Goal: Task Accomplishment & Management: Manage account settings

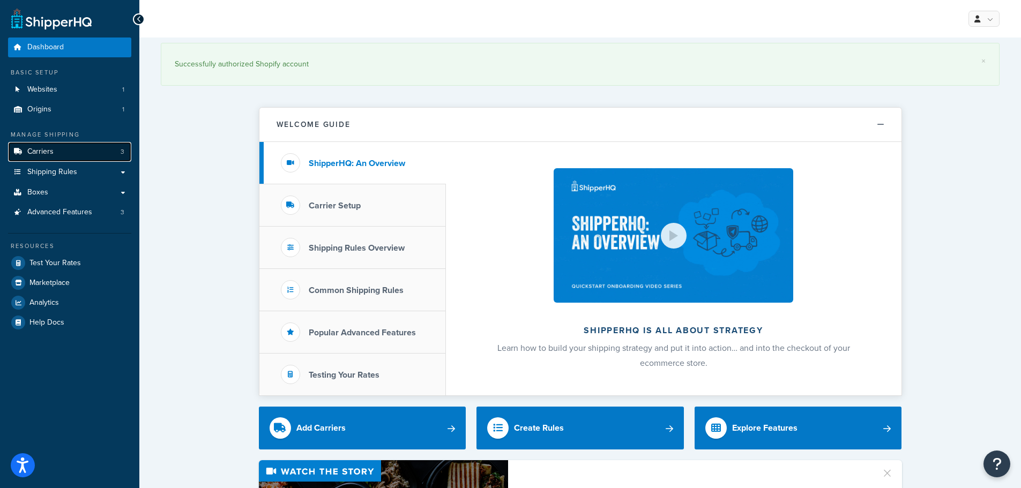
click at [28, 148] on span "Carriers" at bounding box center [40, 151] width 26 height 9
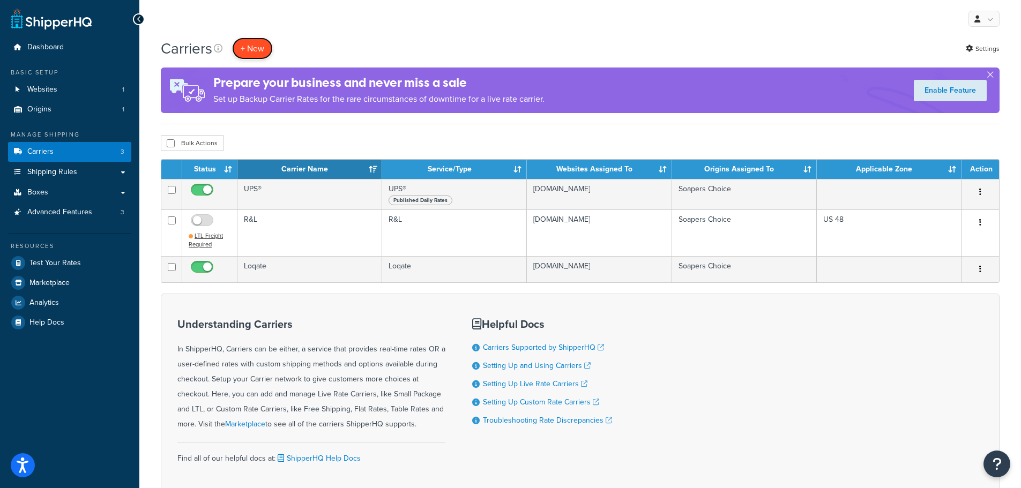
click at [237, 47] on button "+ New" at bounding box center [252, 49] width 41 height 22
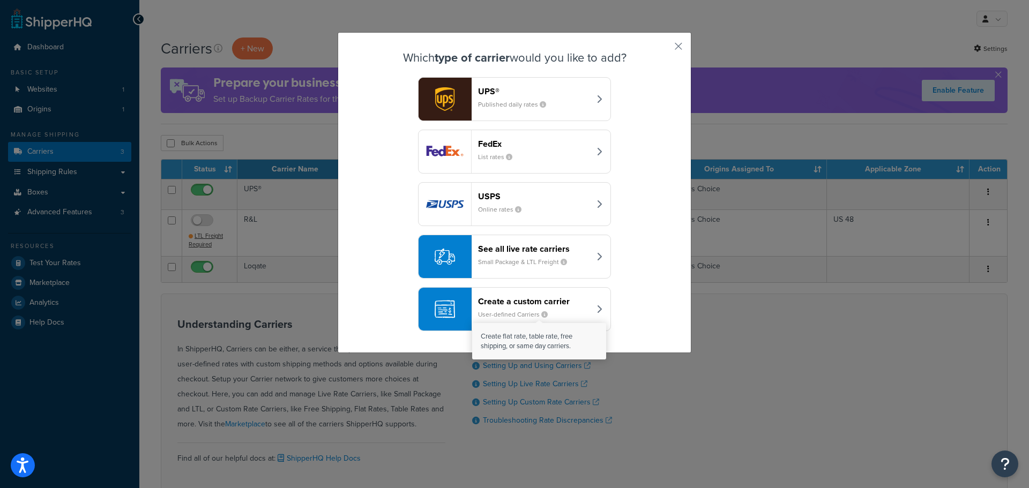
click at [541, 314] on icon "button" at bounding box center [544, 314] width 6 height 6
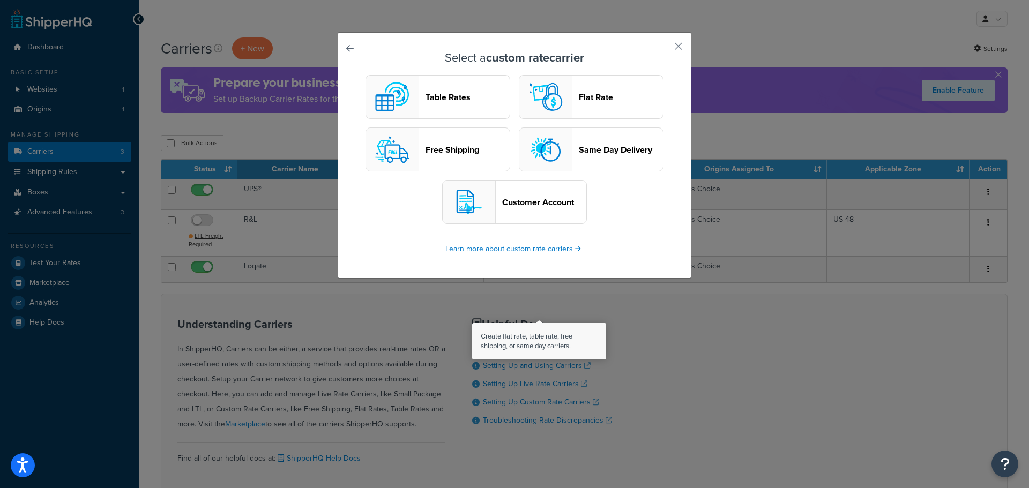
click at [451, 89] on button "Table Rates" at bounding box center [438, 97] width 145 height 44
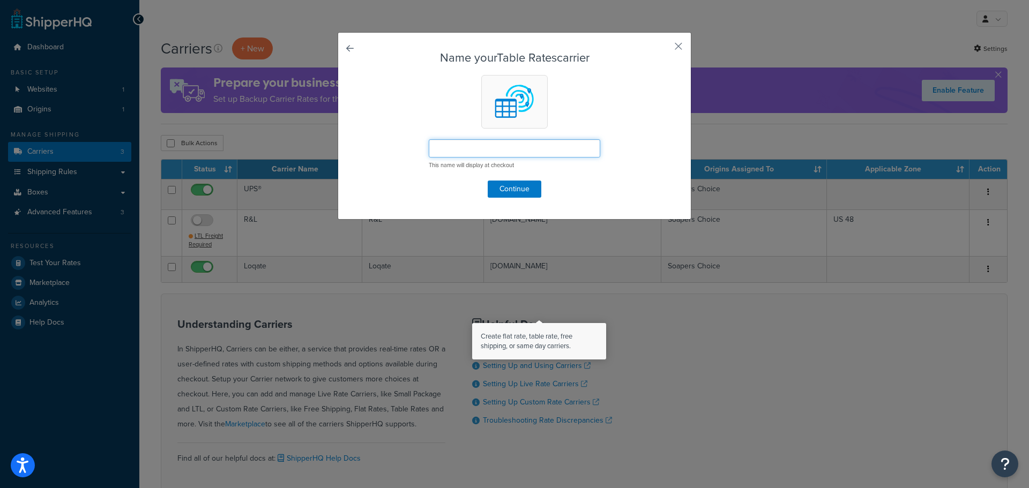
click at [480, 152] on input "text" at bounding box center [515, 148] width 172 height 18
type input "LTL Option"
click at [525, 184] on button "Continue" at bounding box center [515, 189] width 54 height 17
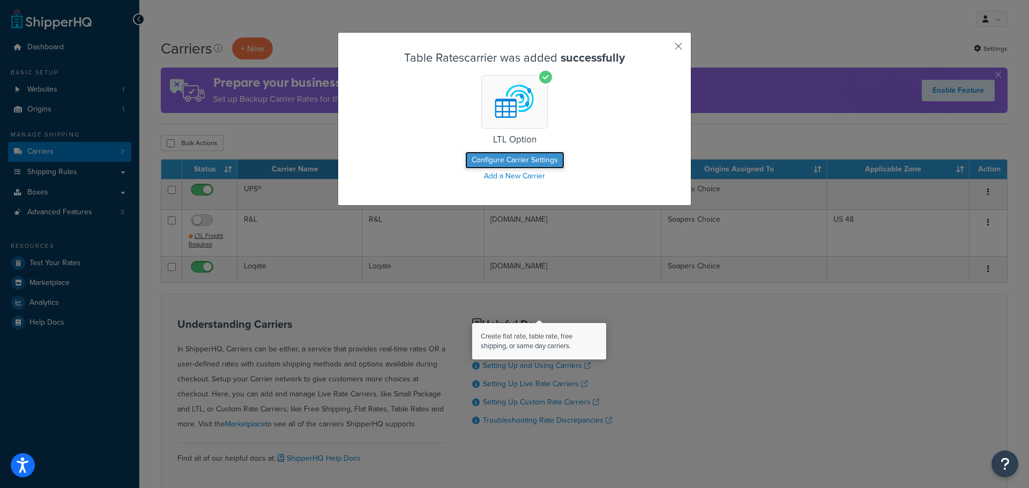
click at [527, 158] on button "Configure Carrier Settings" at bounding box center [514, 160] width 99 height 17
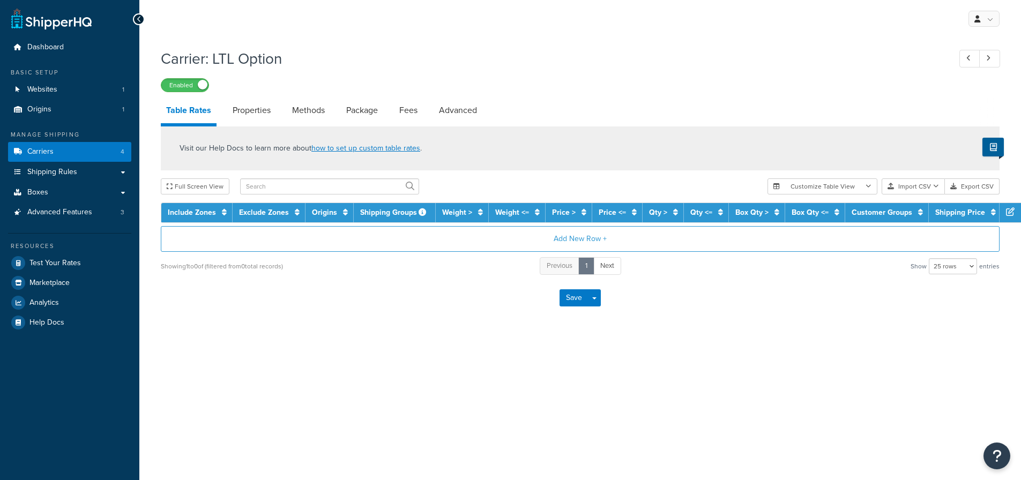
select select "25"
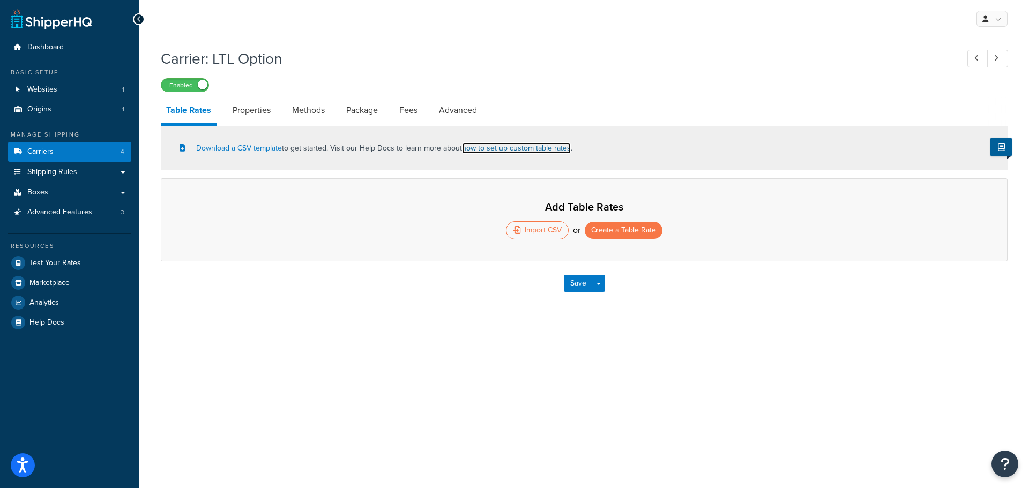
click at [523, 151] on link "how to set up custom table rates" at bounding box center [516, 148] width 109 height 11
click at [607, 225] on button "Create a Table Rate" at bounding box center [624, 230] width 78 height 17
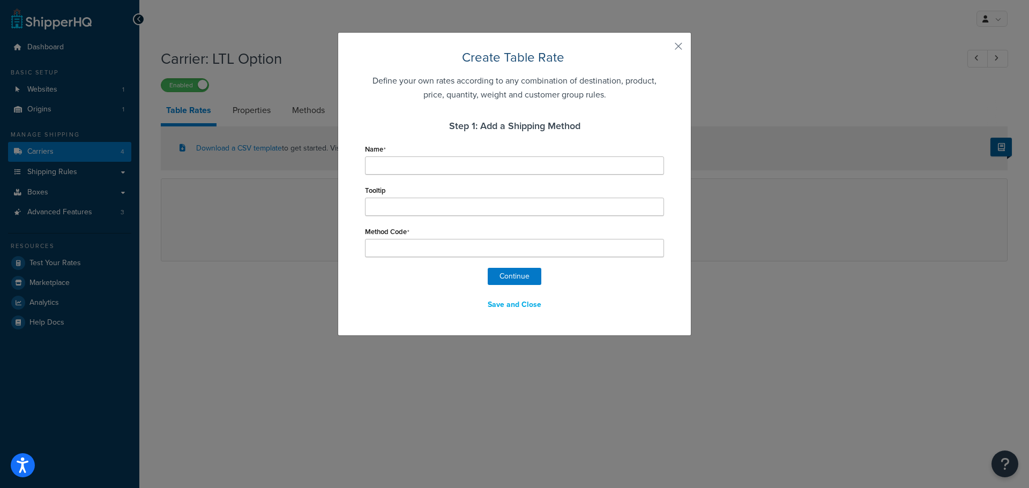
click at [392, 155] on div "Name" at bounding box center [514, 157] width 299 height 33
click at [374, 167] on input "Name" at bounding box center [514, 166] width 299 height 18
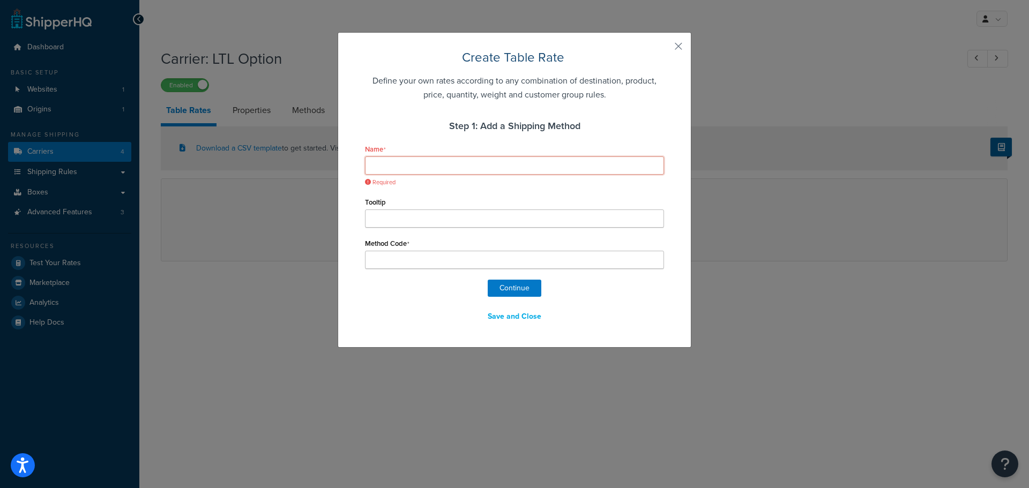
type input "L"
type input "LT"
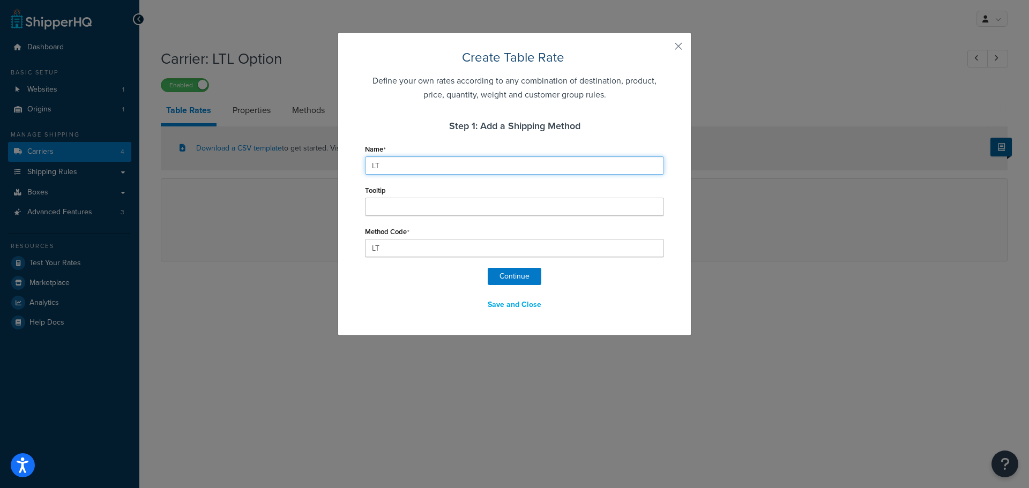
type input "LTL"
type input "LTL_"
type input "LTL O"
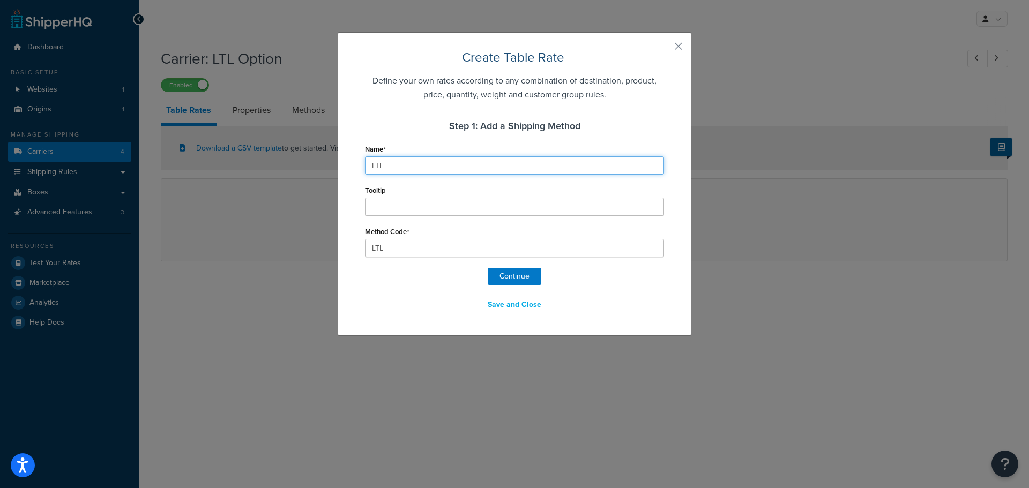
type input "LTL_O"
type input "LTL Op"
type input "LTL_Op"
type input "LTL Opt"
type input "LTL_Opt"
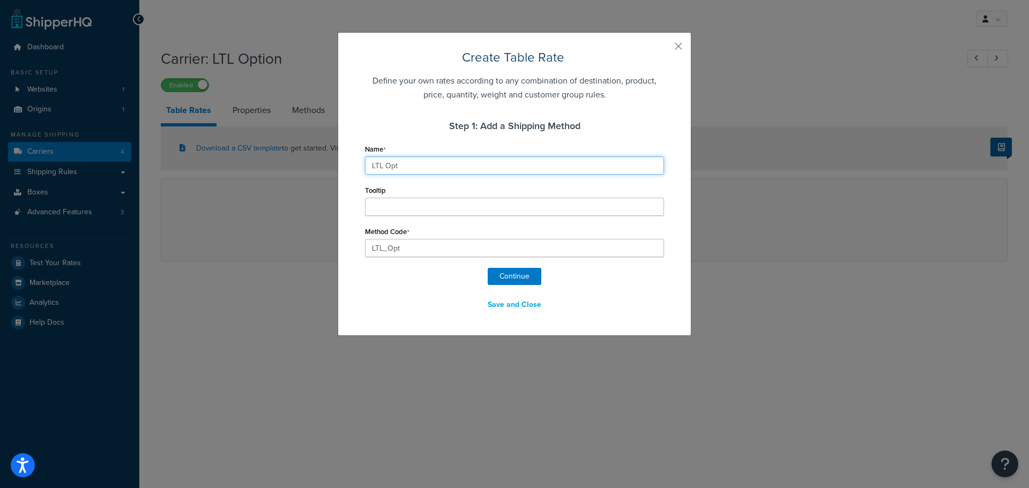
type input "LTL Opti"
type input "LTL_Opti"
type input "LTL Optio"
type input "LTL_Optio"
type input "LTL Option"
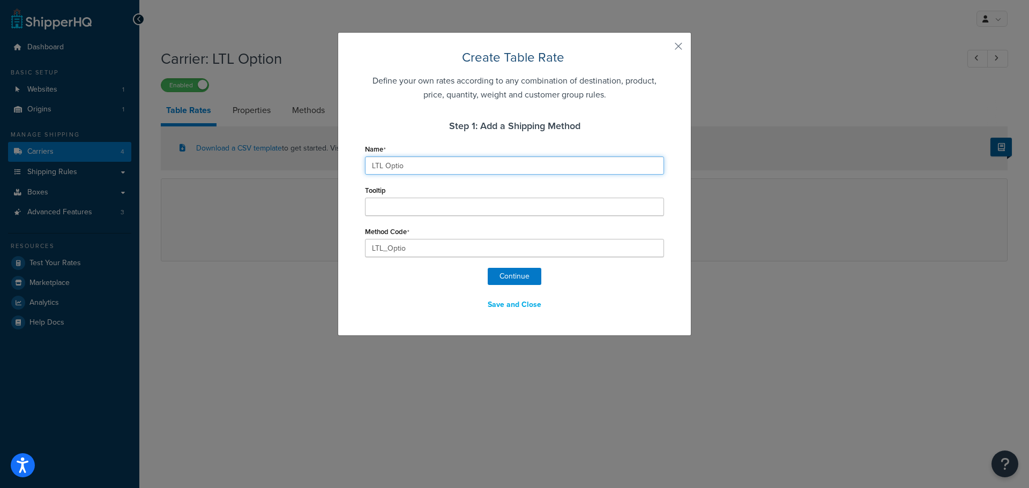
type input "LTL_Option"
type input "LTL Option"
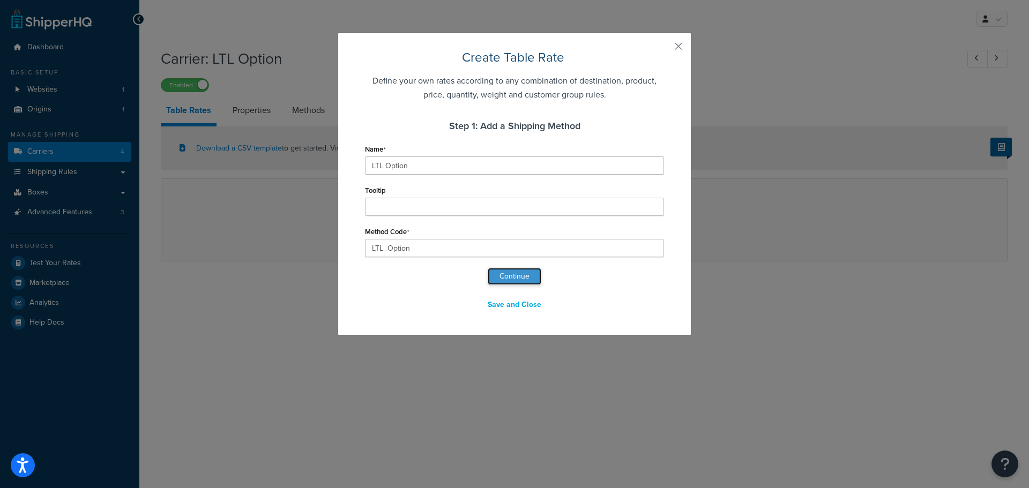
click at [513, 277] on button "Continue" at bounding box center [515, 276] width 54 height 17
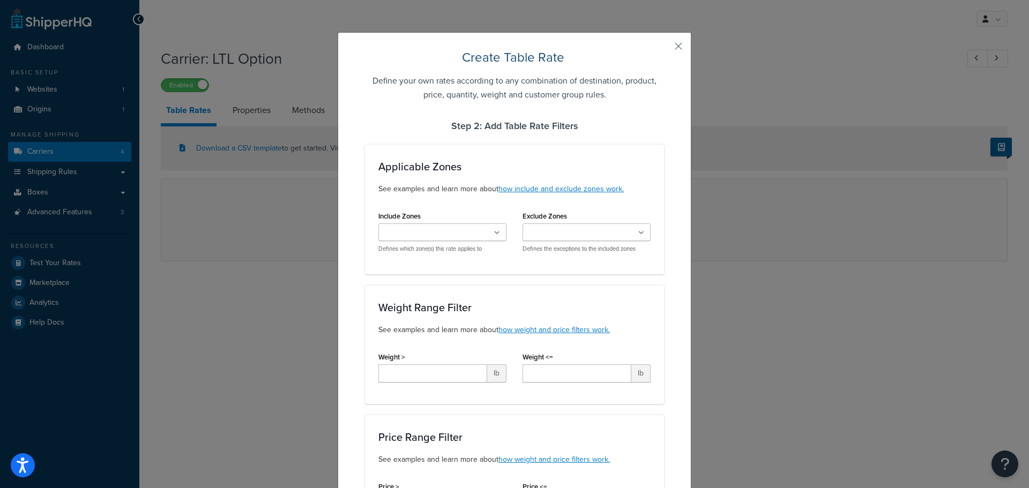
select select "182210"
click at [458, 235] on input "Include Zones" at bounding box center [429, 233] width 95 height 12
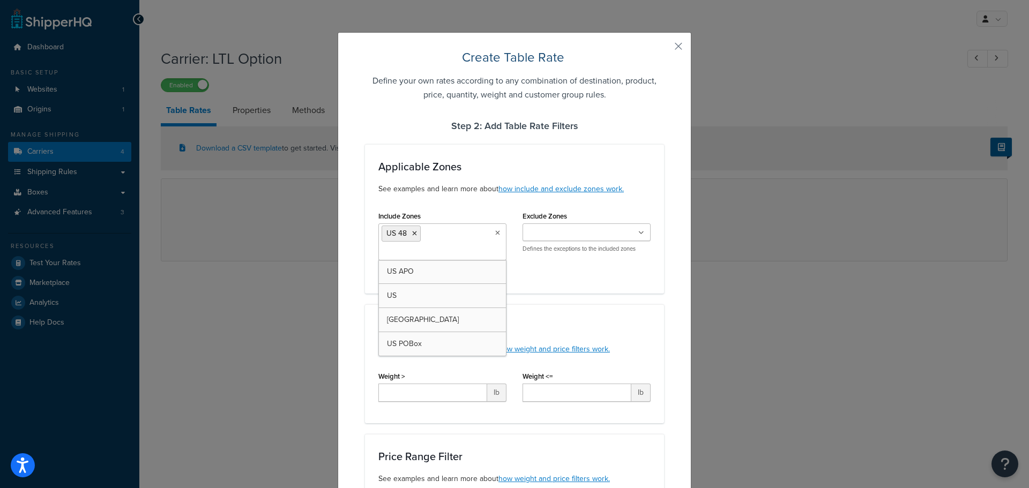
click at [567, 293] on div "Applicable Zones See examples and learn more about how include and exclude zone…" at bounding box center [514, 219] width 299 height 150
click at [458, 392] on input "Weight >" at bounding box center [432, 393] width 109 height 18
type input "500"
click at [538, 396] on input "Weight <=" at bounding box center [577, 393] width 109 height 18
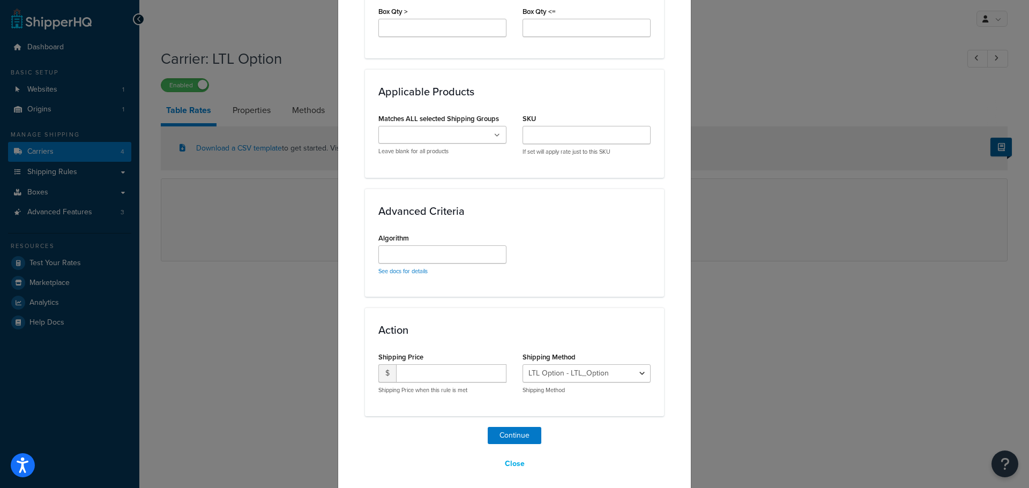
scroll to position [716, 0]
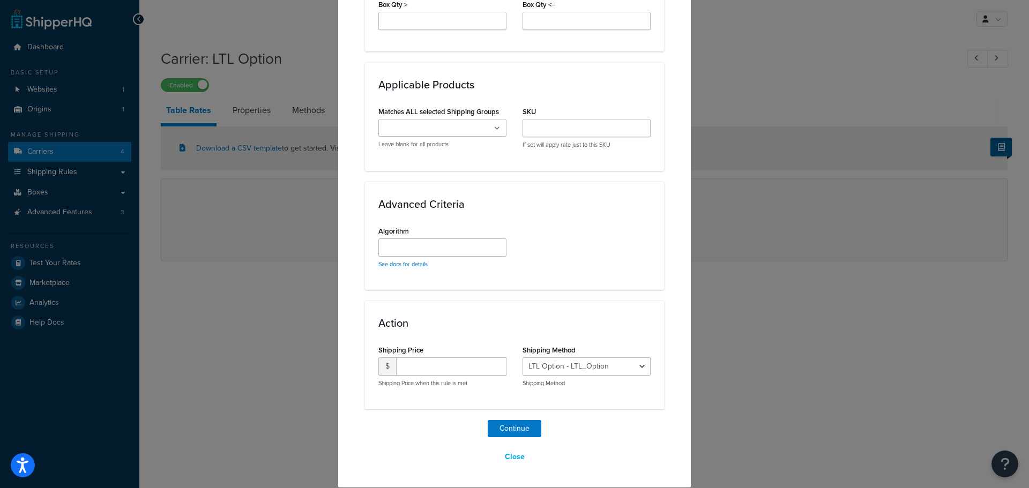
type input "10000"
click at [565, 370] on select "LTL Option - LTL_Option" at bounding box center [587, 366] width 128 height 18
click at [448, 370] on input "number" at bounding box center [451, 366] width 110 height 18
click at [493, 364] on input "1" at bounding box center [451, 366] width 110 height 18
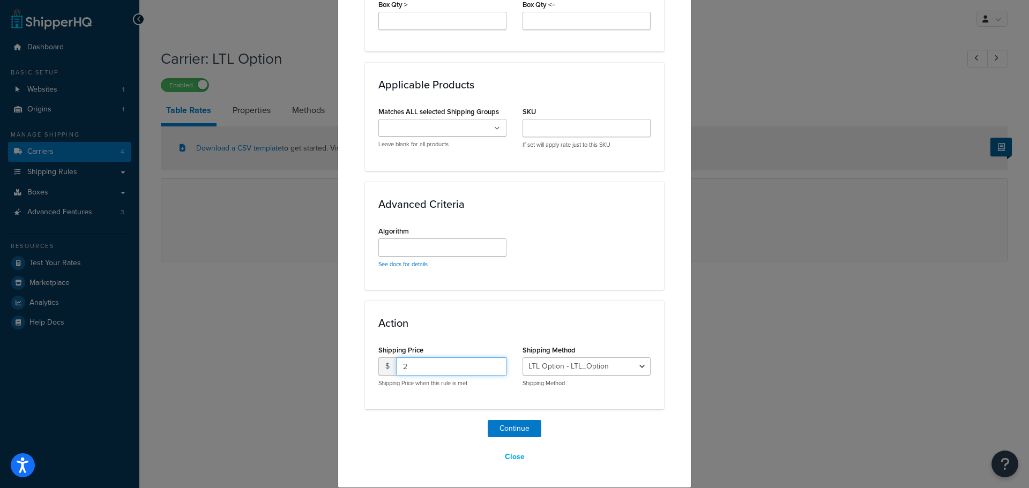
click at [493, 364] on input "2" at bounding box center [451, 366] width 110 height 18
click at [493, 367] on input "3" at bounding box center [451, 366] width 110 height 18
click at [493, 367] on input "4" at bounding box center [451, 366] width 110 height 18
type input "5"
click at [493, 367] on input "5" at bounding box center [451, 366] width 110 height 18
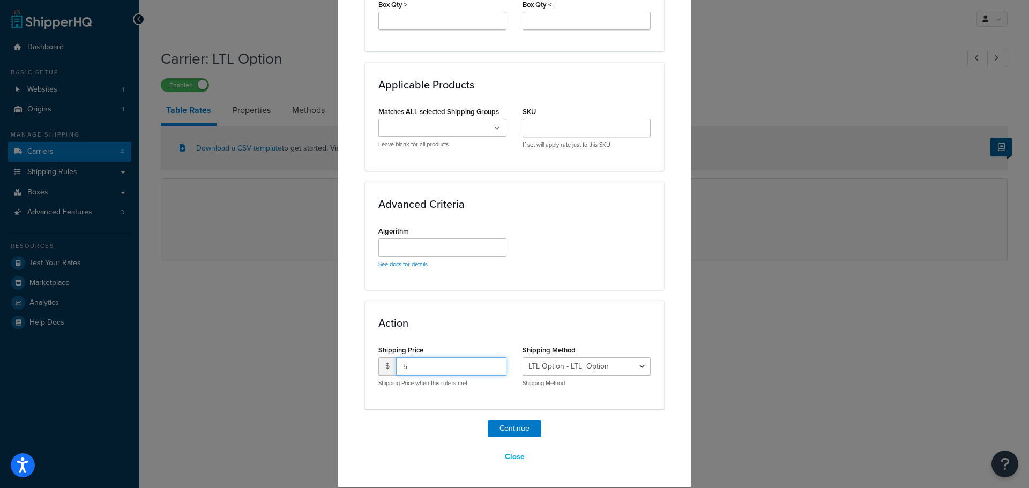
click at [453, 370] on input "5" at bounding box center [451, 366] width 110 height 18
drag, startPoint x: 402, startPoint y: 367, endPoint x: 396, endPoint y: 366, distance: 5.9
click at [397, 367] on input "5" at bounding box center [451, 366] width 110 height 18
click at [396, 366] on input "5" at bounding box center [451, 366] width 110 height 18
click at [420, 361] on input "5" at bounding box center [451, 366] width 110 height 18
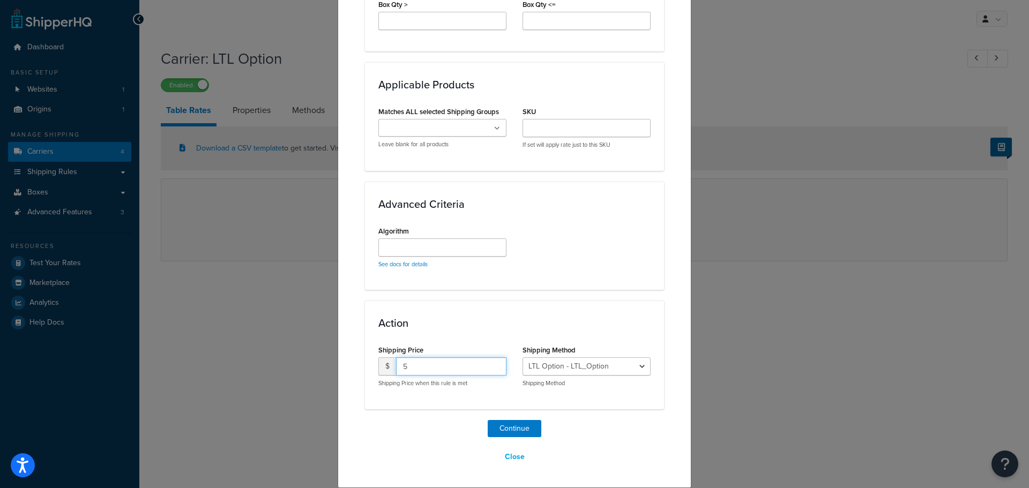
drag, startPoint x: 408, startPoint y: 370, endPoint x: 375, endPoint y: 370, distance: 33.2
click at [378, 370] on div "$ 5" at bounding box center [442, 366] width 128 height 18
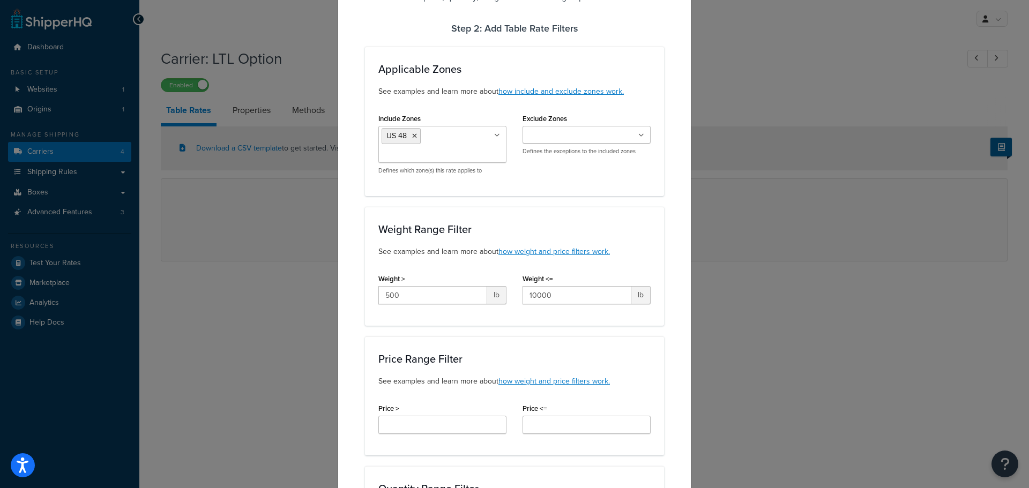
scroll to position [0, 0]
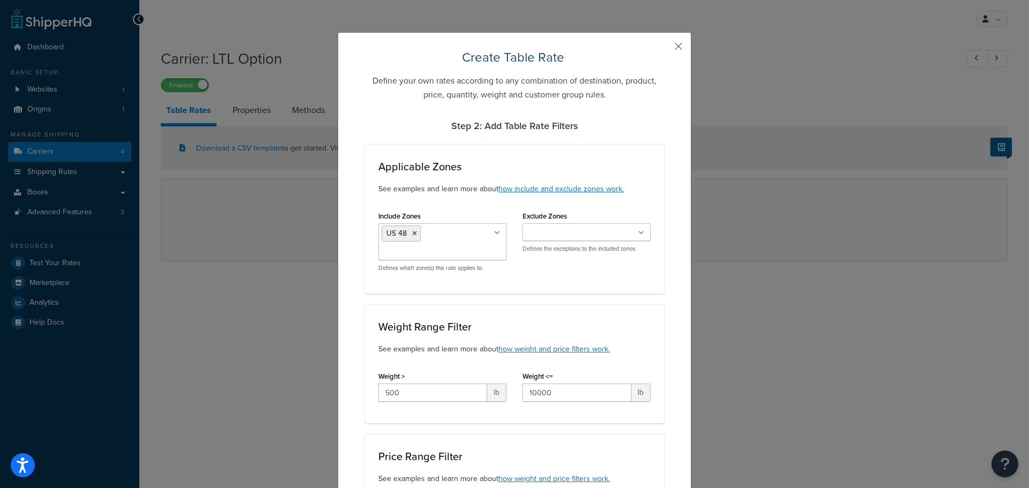
click at [664, 49] on button "button" at bounding box center [662, 50] width 3 height 3
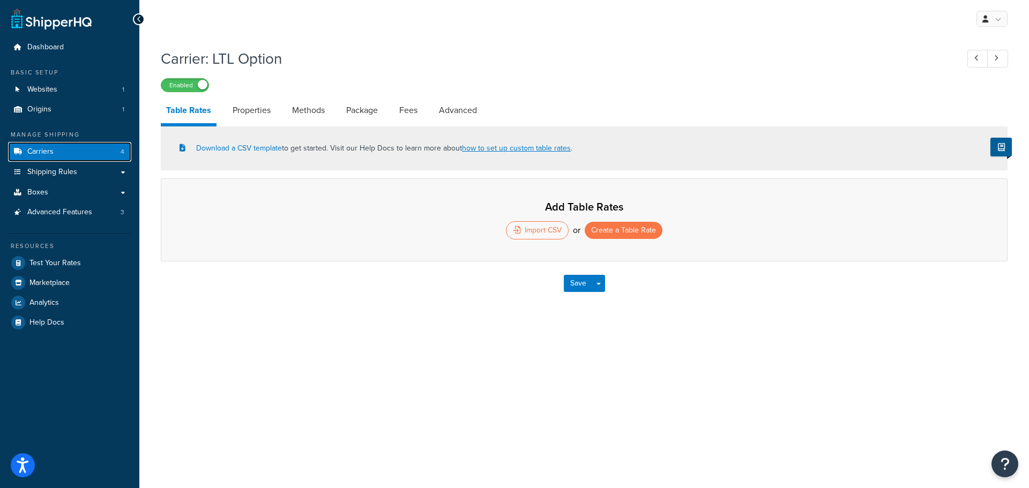
click at [49, 147] on span "Carriers" at bounding box center [40, 151] width 26 height 9
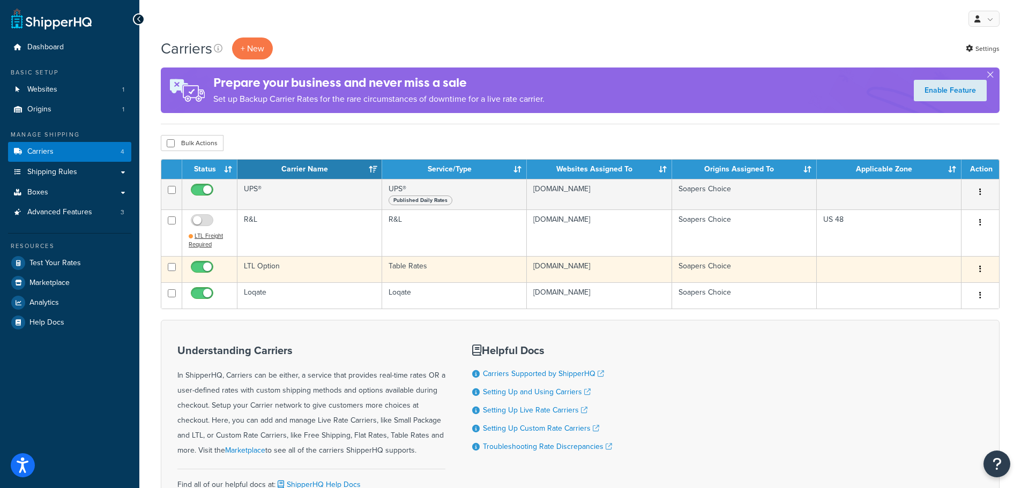
click at [981, 268] on icon "button" at bounding box center [980, 269] width 2 height 8
click at [907, 337] on icon at bounding box center [904, 334] width 6 height 8
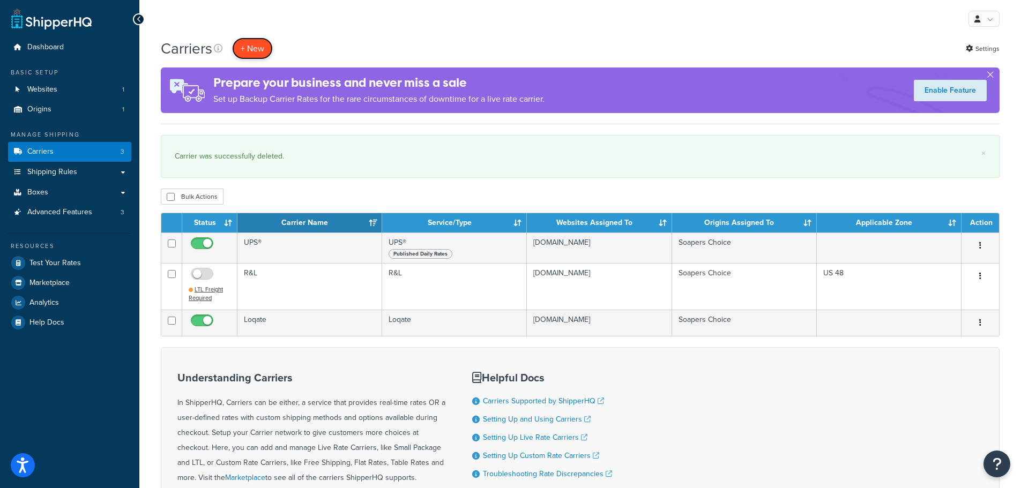
click at [258, 50] on button "+ New" at bounding box center [252, 49] width 41 height 22
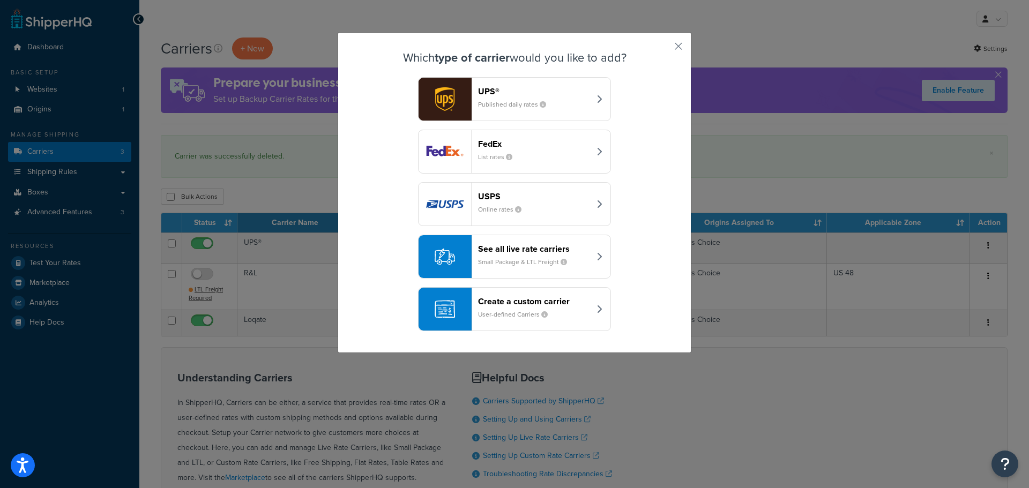
click at [523, 303] on header "Create a custom carrier" at bounding box center [534, 301] width 112 height 10
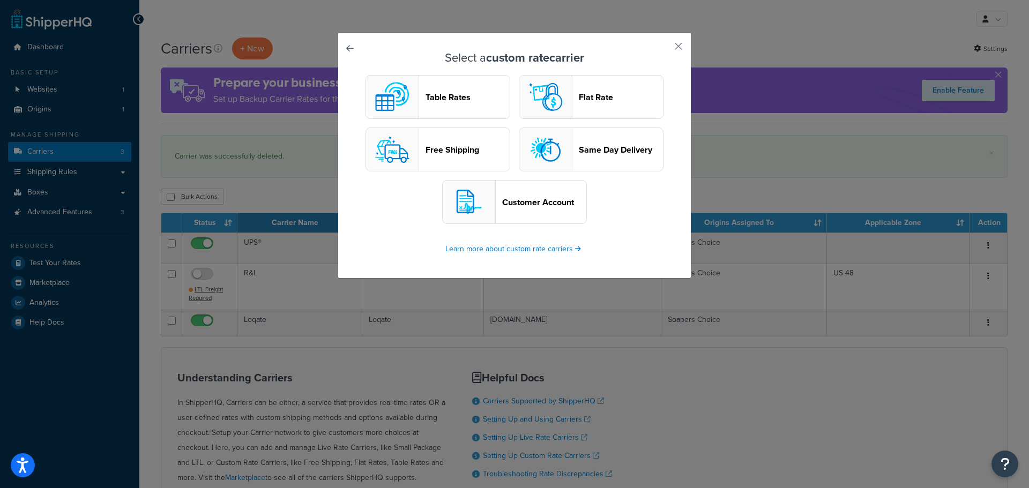
click at [606, 92] on header "Flat Rate" at bounding box center [621, 97] width 84 height 10
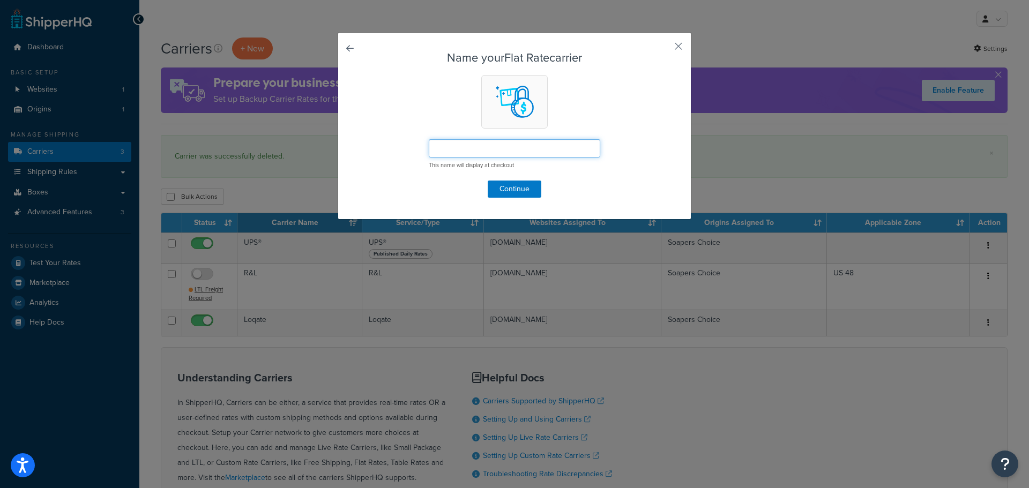
click at [470, 146] on input "text" at bounding box center [515, 148] width 172 height 18
type input "Call for Quote"
click at [505, 189] on button "Continue" at bounding box center [515, 189] width 54 height 17
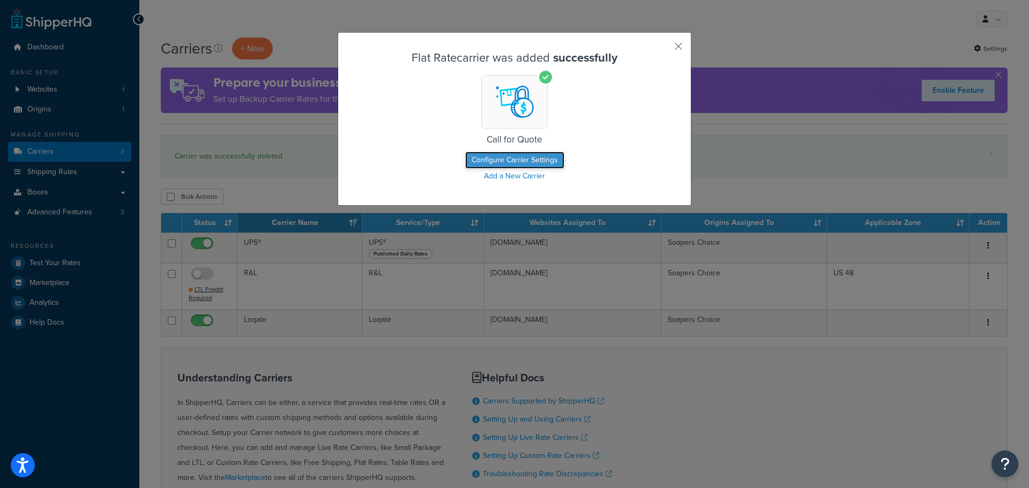
click at [504, 157] on button "Configure Carrier Settings" at bounding box center [514, 160] width 99 height 17
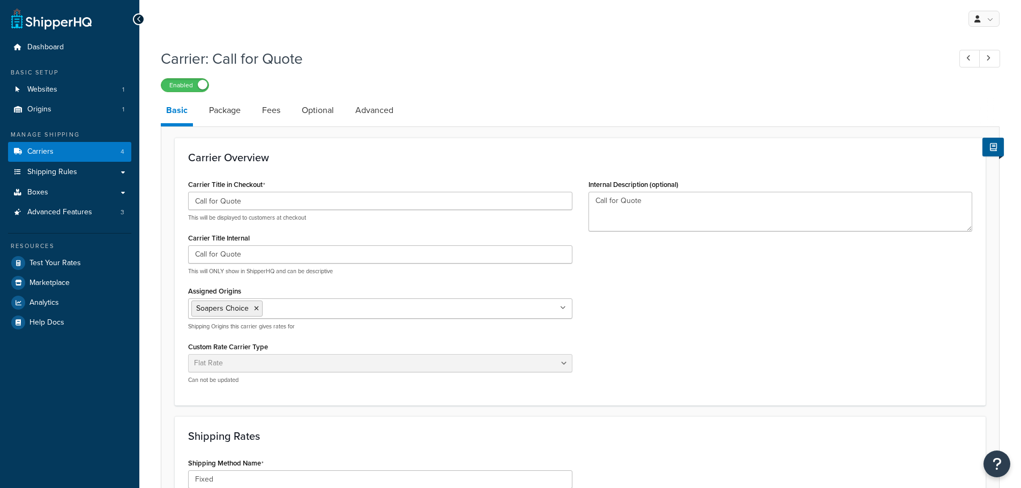
select select "flat"
click at [197, 198] on input "Call for Quote" at bounding box center [380, 201] width 384 height 18
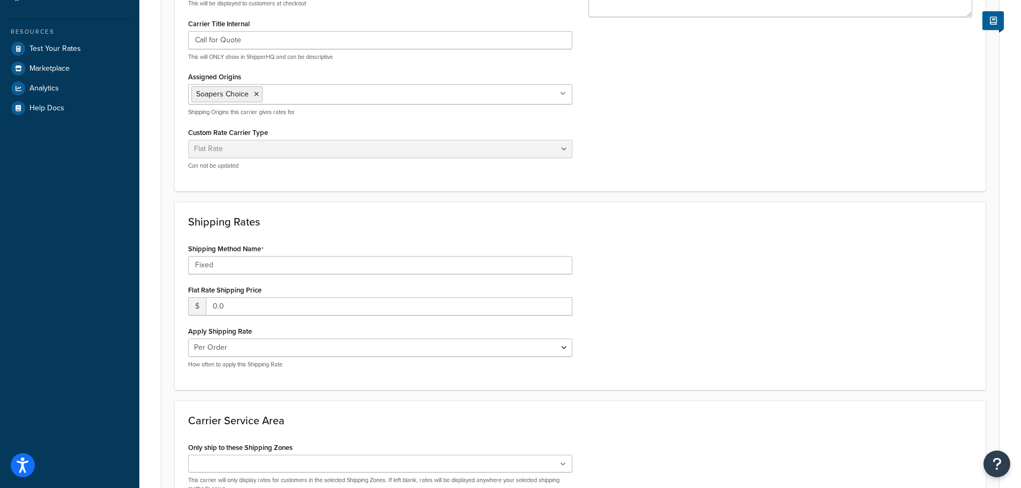
scroll to position [268, 0]
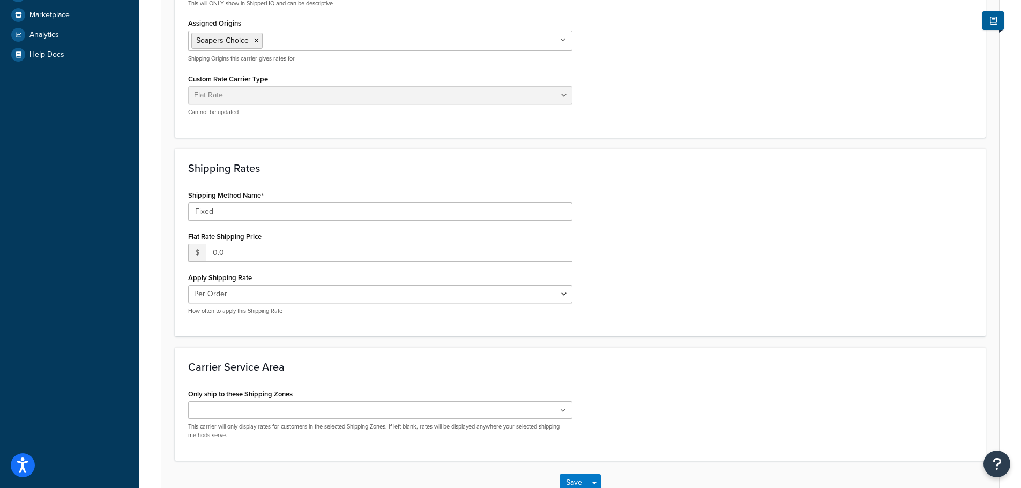
type input "LTL - Call for Quote"
click at [280, 217] on input "Fixed" at bounding box center [380, 212] width 384 height 18
click at [261, 256] on input "0.0" at bounding box center [389, 253] width 367 height 18
click at [260, 257] on input "0.0" at bounding box center [389, 253] width 367 height 18
click at [572, 259] on div "Shipping Method Name Fixed Flat Rate Shipping Price $ 0.0 Apply Shipping Rate P…" at bounding box center [380, 256] width 400 height 136
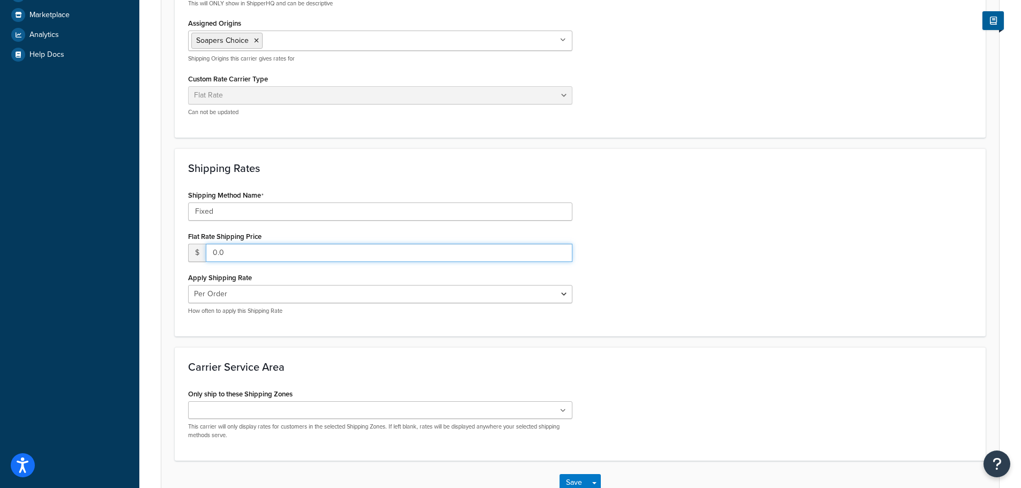
click at [568, 256] on input "0.0" at bounding box center [389, 253] width 367 height 18
click at [567, 253] on input "0.0" at bounding box center [389, 253] width 367 height 18
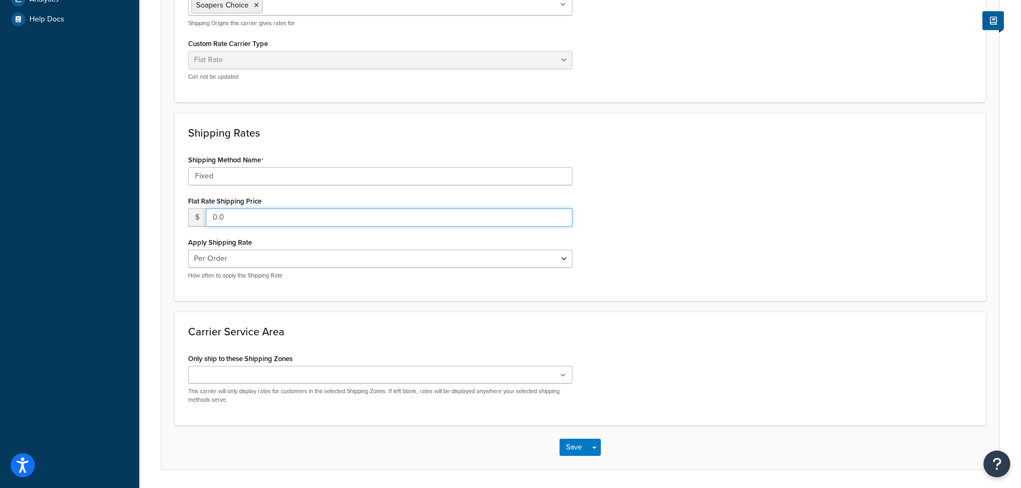
scroll to position [339, 0]
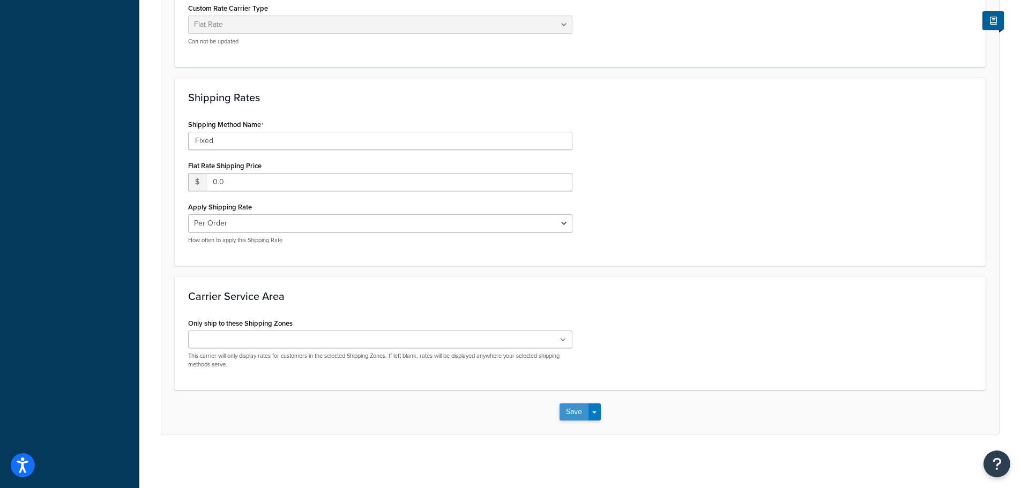
click at [582, 413] on button "Save" at bounding box center [574, 412] width 29 height 17
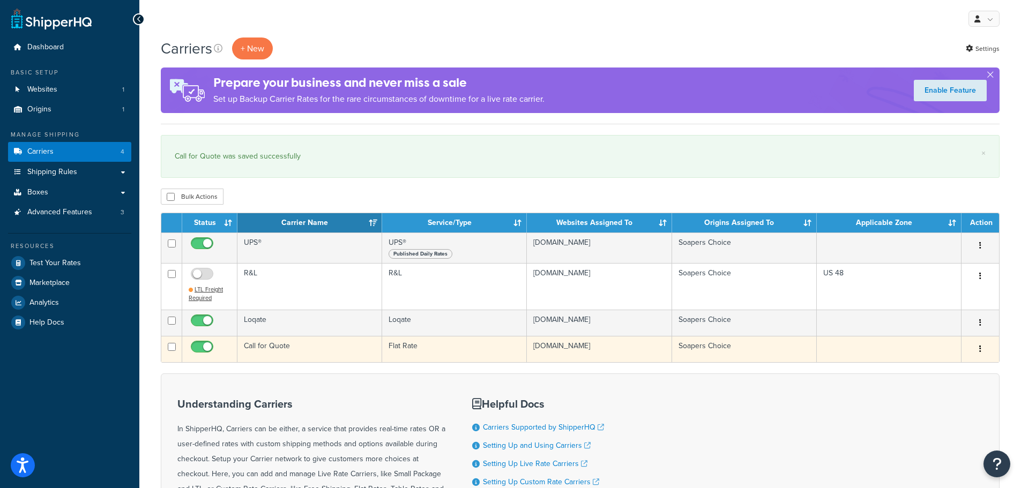
click at [985, 349] on button "button" at bounding box center [980, 349] width 15 height 17
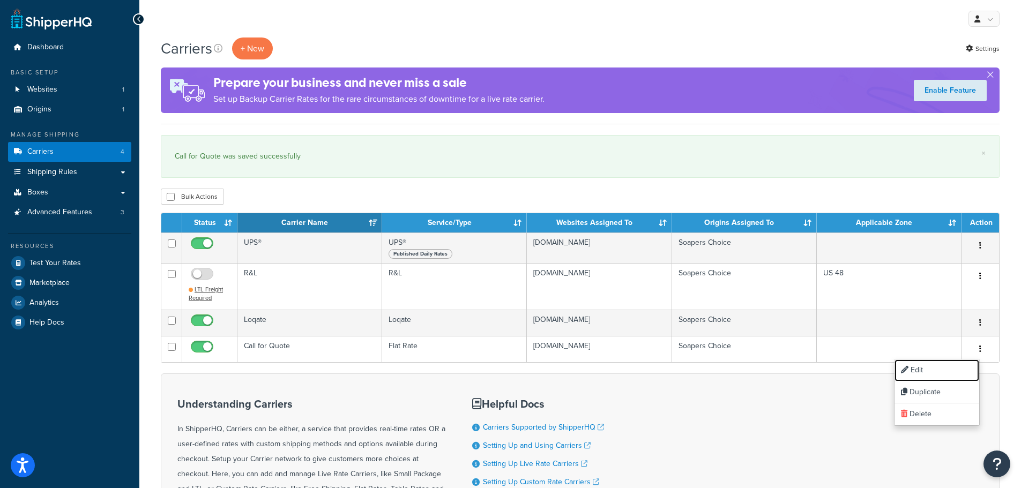
click at [949, 367] on link "Edit" at bounding box center [937, 371] width 85 height 22
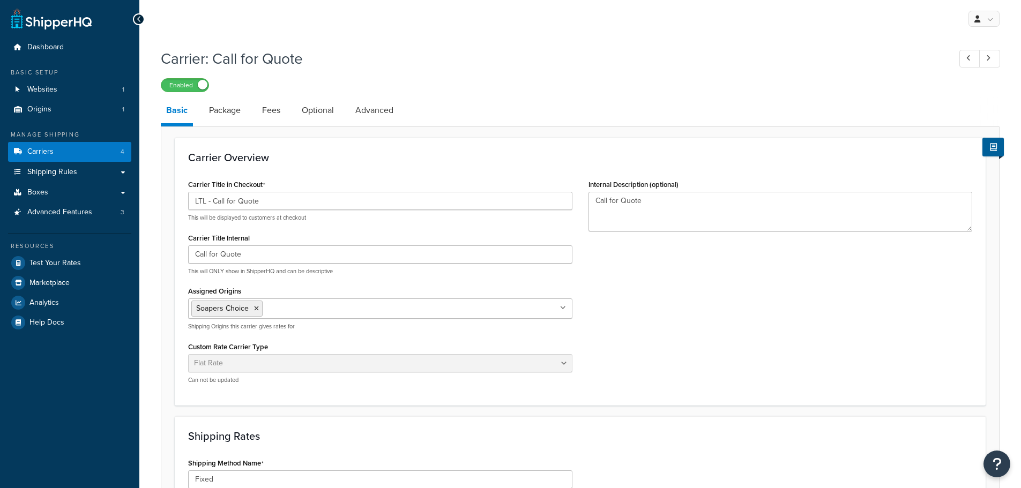
select select "flat"
click at [190, 252] on input "Call for Quote" at bounding box center [380, 254] width 384 height 18
click at [239, 251] on input "LTL - Call for Quote" at bounding box center [380, 254] width 384 height 18
click at [275, 254] on input "LTL - Call for Quote" at bounding box center [380, 254] width 384 height 18
type input "LTL - Call for Quote"
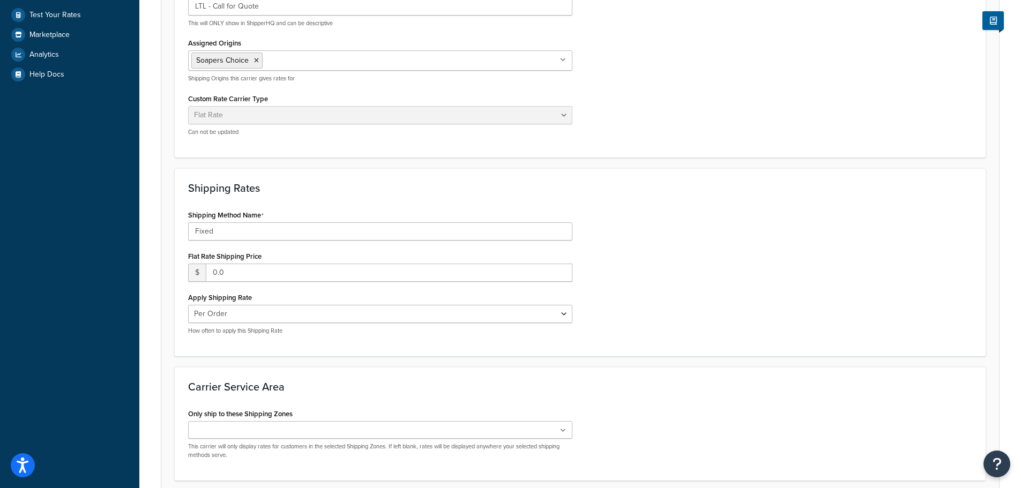
scroll to position [339, 0]
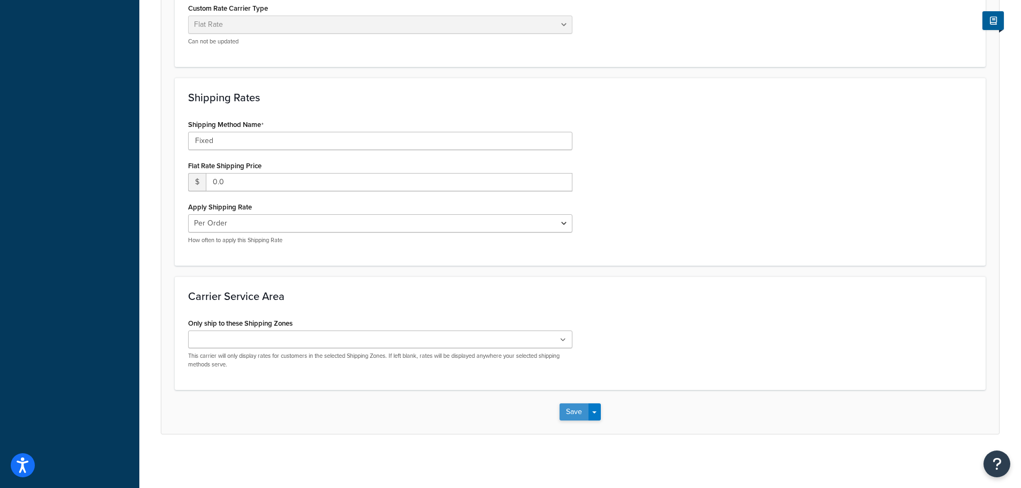
type input "LTL - Call for Quote - [PHONE_NUMBER]"
click at [562, 409] on button "Save" at bounding box center [574, 412] width 29 height 17
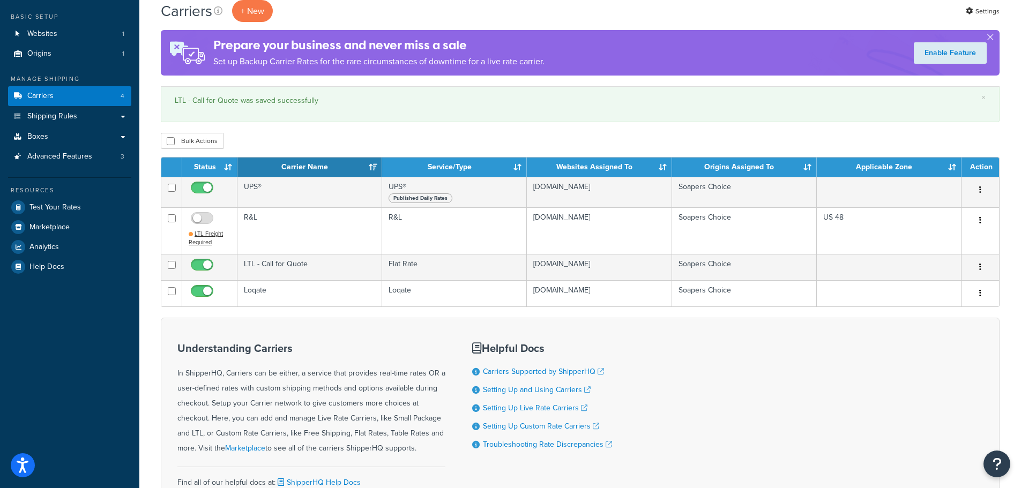
scroll to position [107, 0]
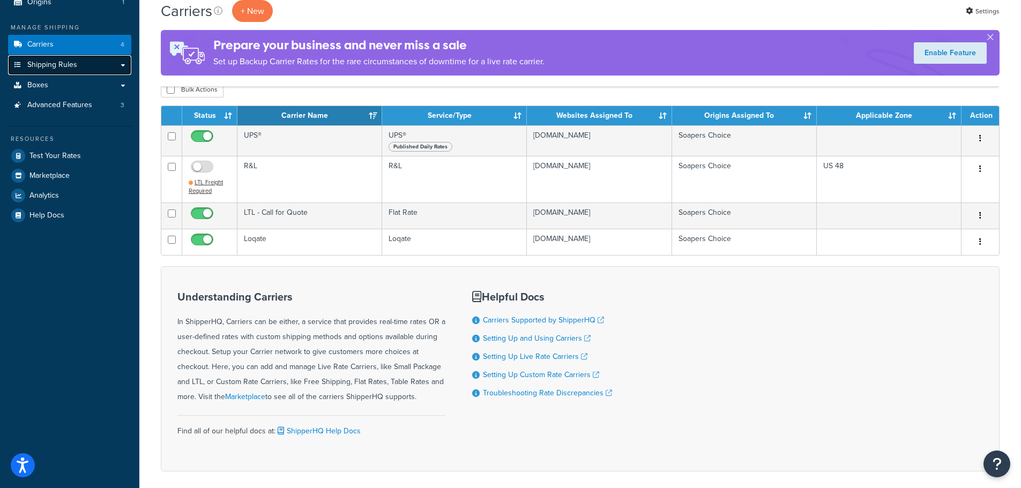
click at [52, 70] on span "Shipping Rules" at bounding box center [52, 65] width 50 height 9
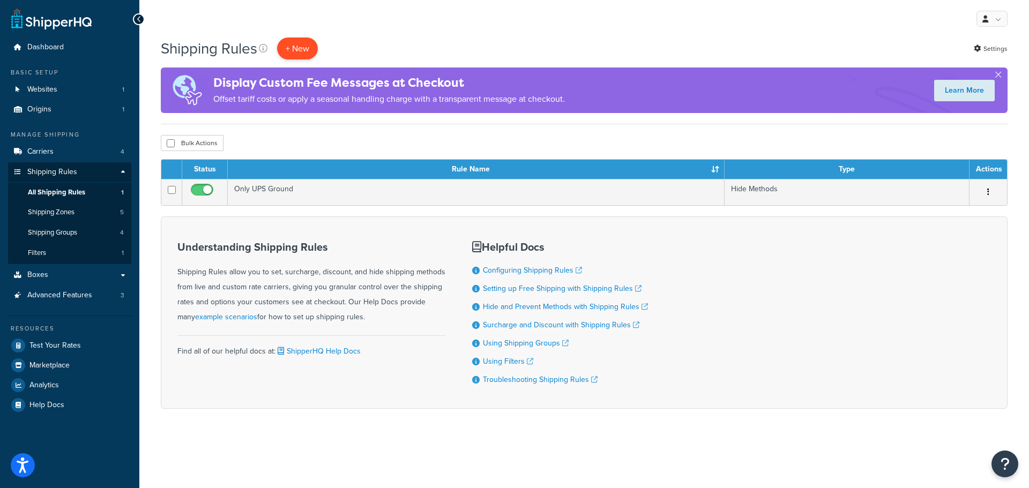
click at [293, 45] on p "+ New" at bounding box center [297, 49] width 41 height 22
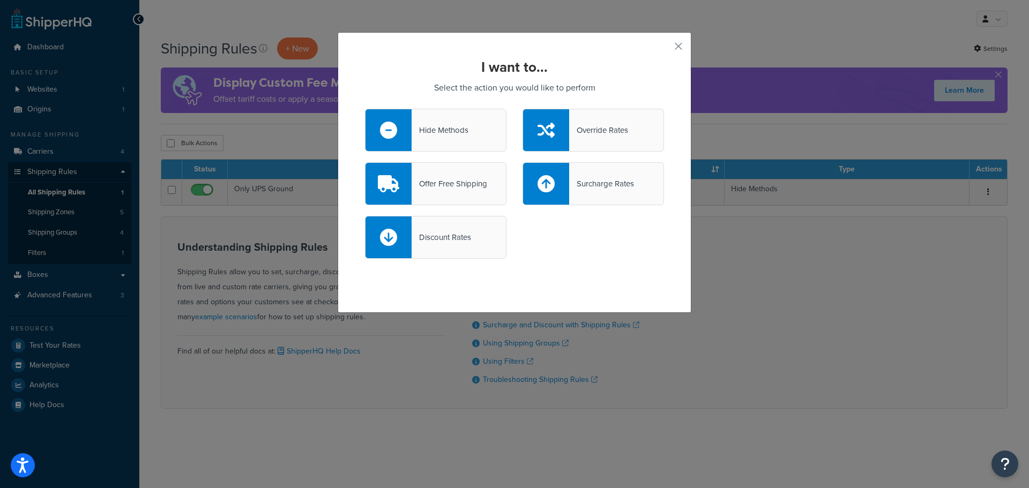
click at [416, 122] on div "Hide Methods" at bounding box center [435, 130] width 141 height 43
click at [0, 0] on input "Hide Methods" at bounding box center [0, 0] width 0 height 0
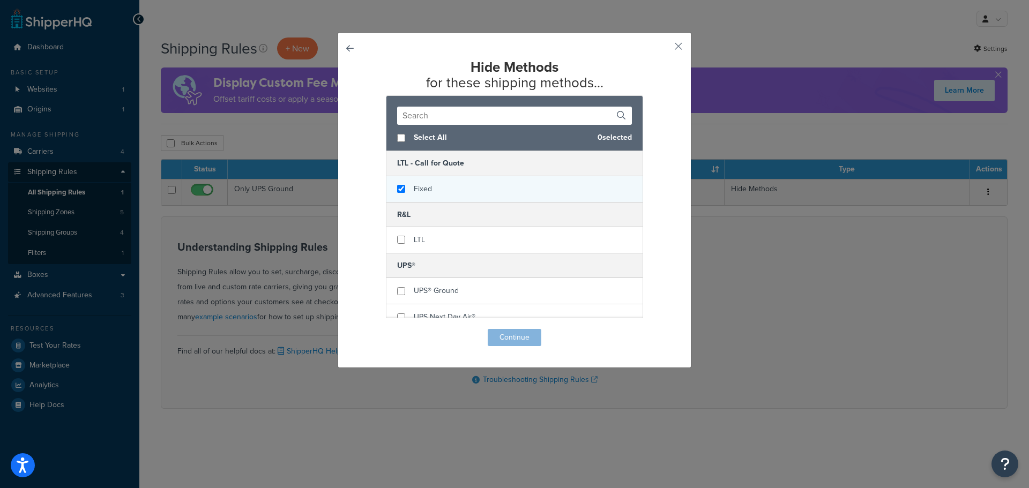
checkbox input "true"
click at [396, 184] on div "Fixed" at bounding box center [514, 189] width 256 height 26
click at [508, 334] on button "Continue" at bounding box center [515, 337] width 54 height 17
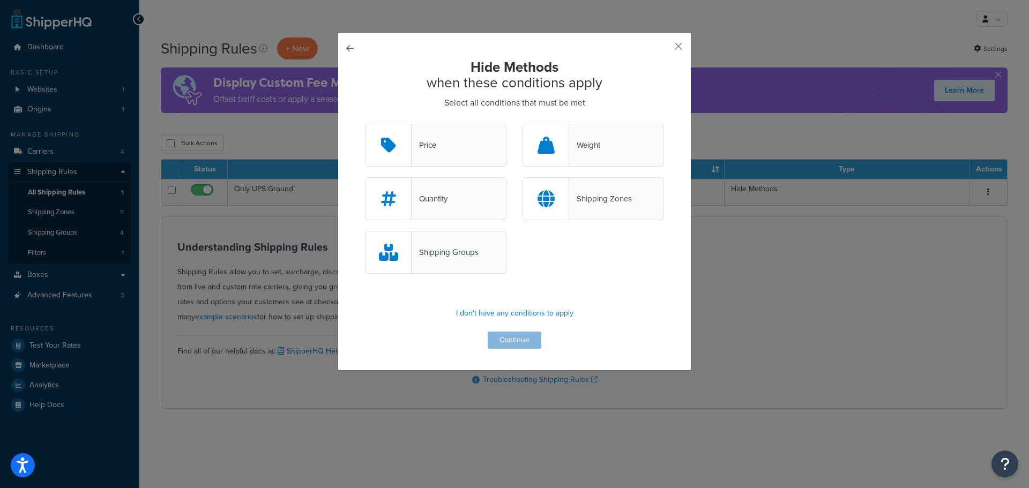
click at [564, 135] on div at bounding box center [546, 145] width 46 height 42
click at [0, 0] on input "Weight" at bounding box center [0, 0] width 0 height 0
click at [512, 339] on button "Continue" at bounding box center [515, 340] width 54 height 17
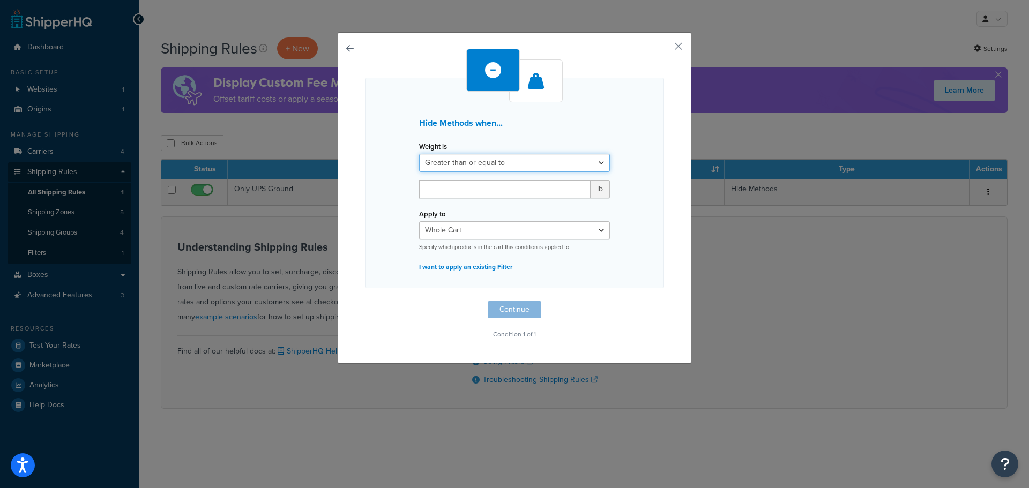
click at [471, 159] on select "Greater than or equal to Between or equal to Less than or equal to" at bounding box center [514, 163] width 191 height 18
select select "UNDER"
click at [419, 154] on select "Greater than or equal to Between or equal to Less than or equal to" at bounding box center [514, 163] width 191 height 18
click at [459, 192] on input "number" at bounding box center [505, 189] width 172 height 18
type input "500"
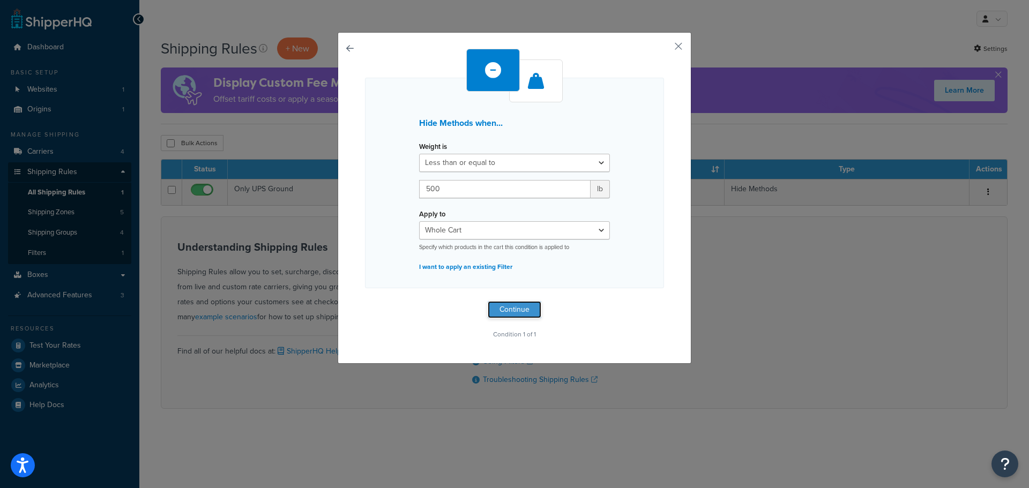
click at [509, 310] on button "Continue" at bounding box center [515, 309] width 54 height 17
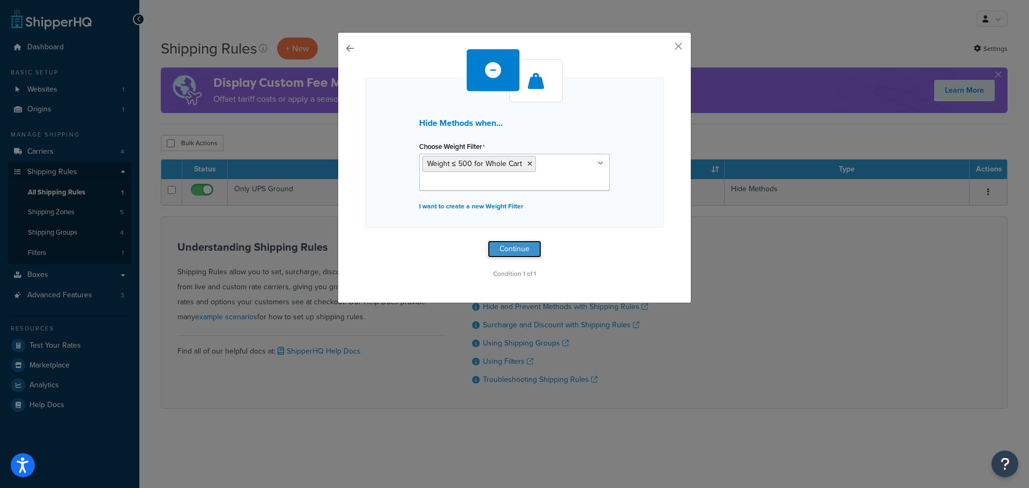
click at [500, 252] on button "Continue" at bounding box center [515, 249] width 54 height 17
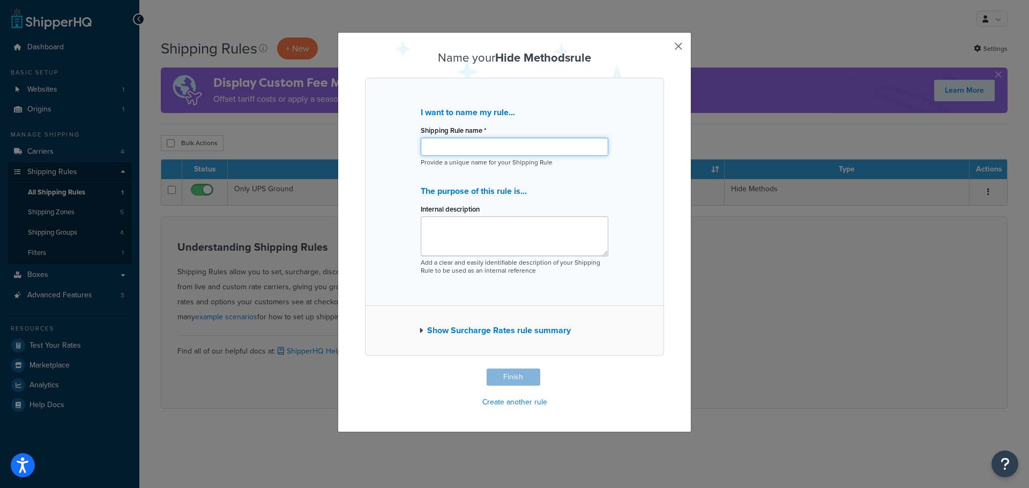
click at [441, 147] on input "Shipping Rule name *" at bounding box center [515, 147] width 188 height 18
type input "LTL Call For Quote"
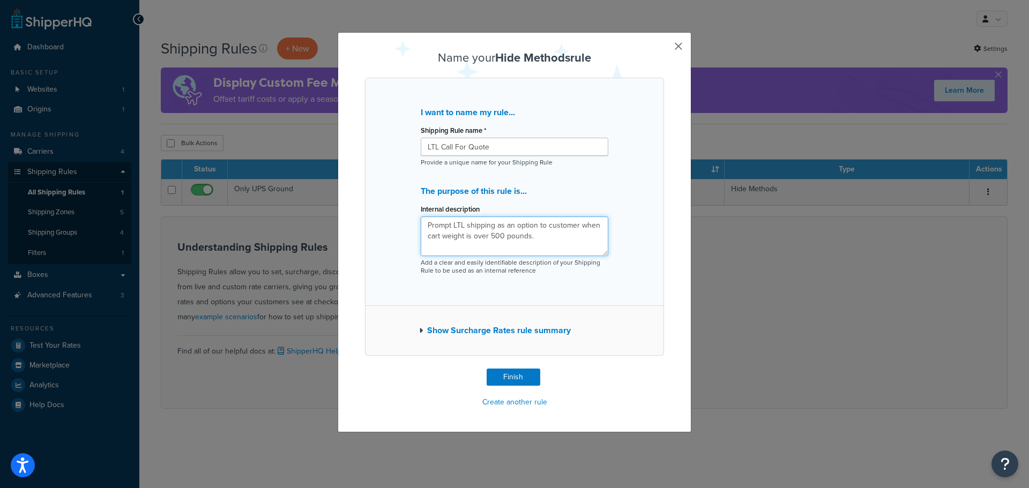
type textarea "Prompt LTL shipping as an option to customer when cart weight is over 500 pound…"
click at [460, 329] on button "Show Surcharge Rates rule summary" at bounding box center [495, 330] width 152 height 15
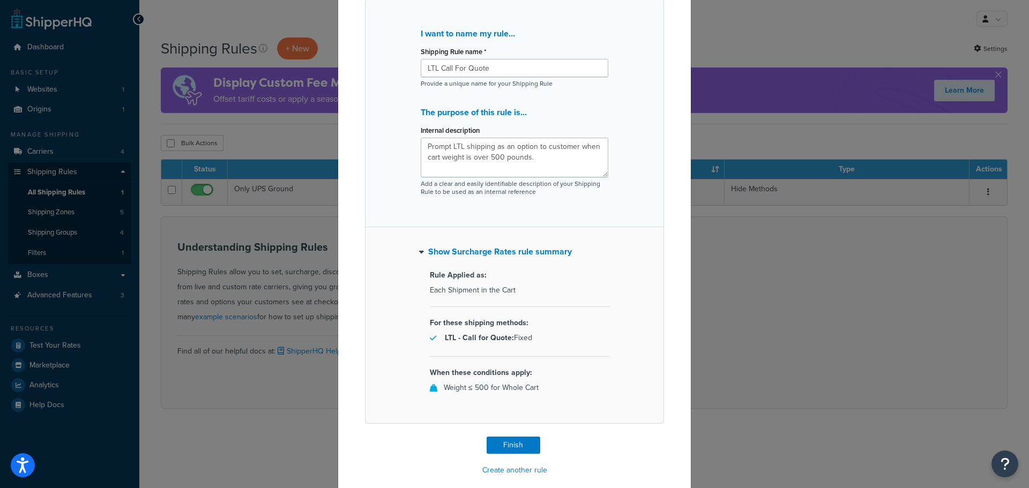
scroll to position [91, 0]
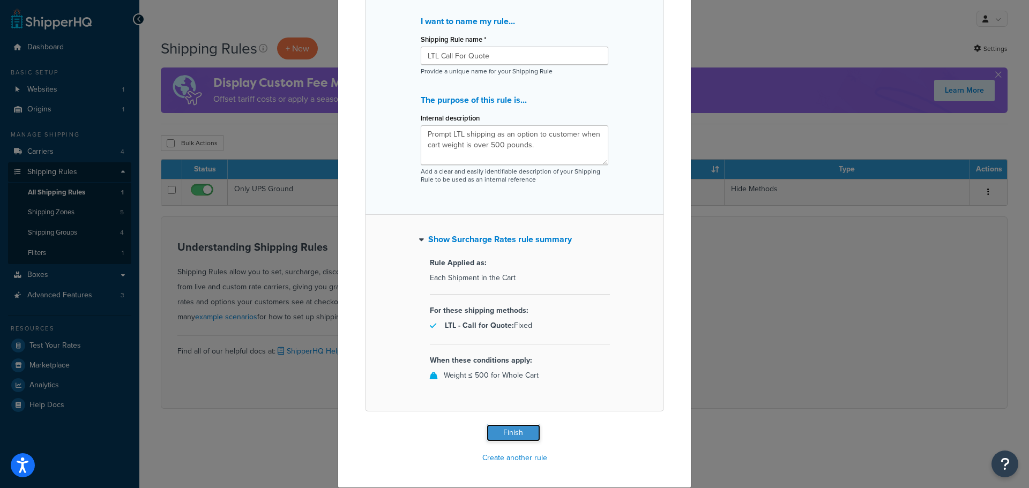
click at [516, 438] on button "Finish" at bounding box center [514, 432] width 54 height 17
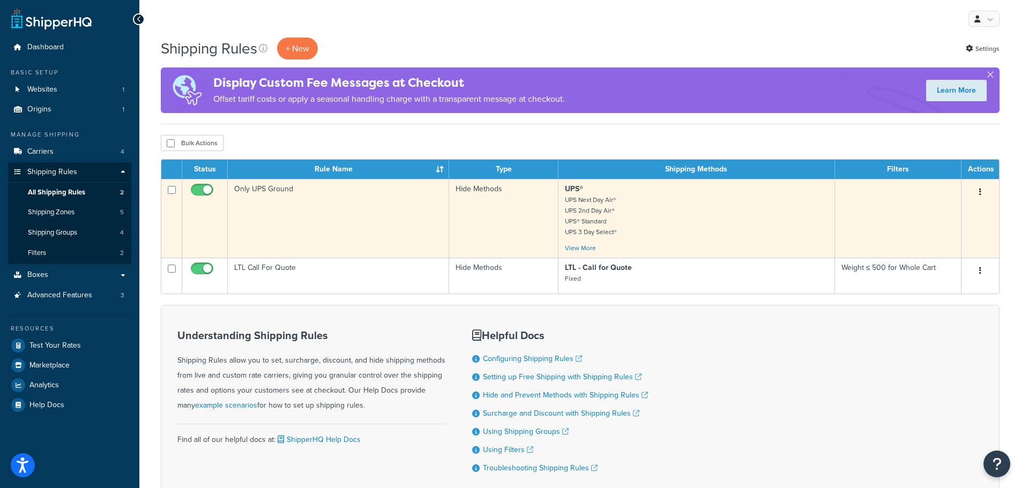
click at [981, 193] on button "button" at bounding box center [980, 192] width 15 height 17
click at [950, 210] on link "Edit" at bounding box center [945, 213] width 85 height 22
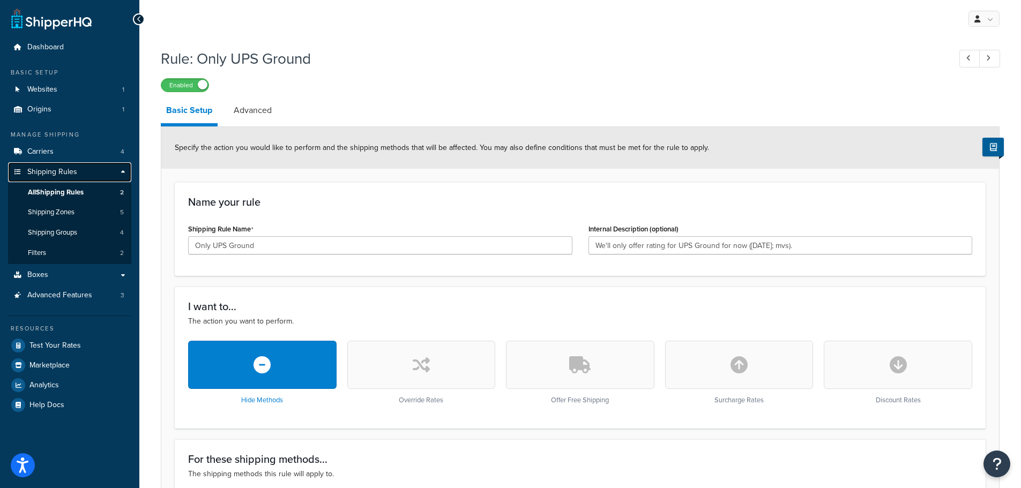
click at [34, 165] on link "Shipping Rules" at bounding box center [69, 172] width 123 height 20
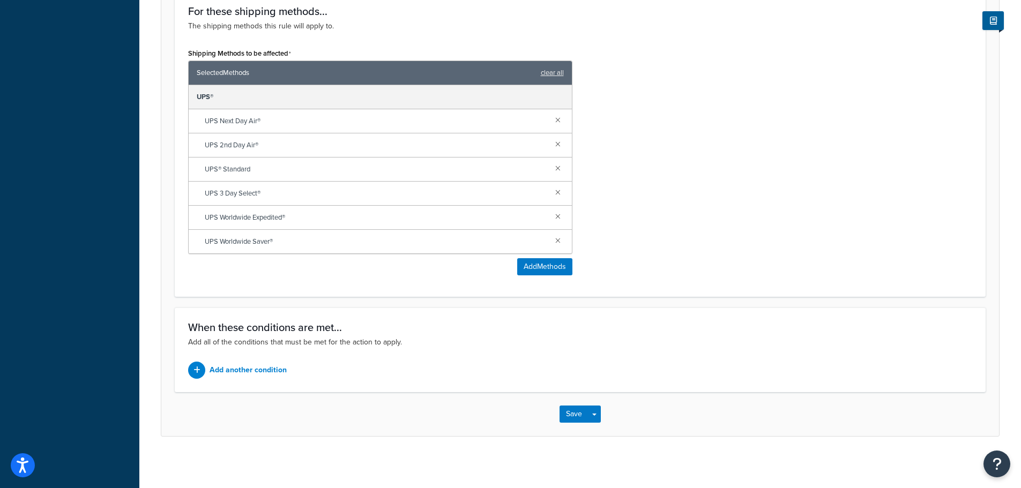
scroll to position [450, 0]
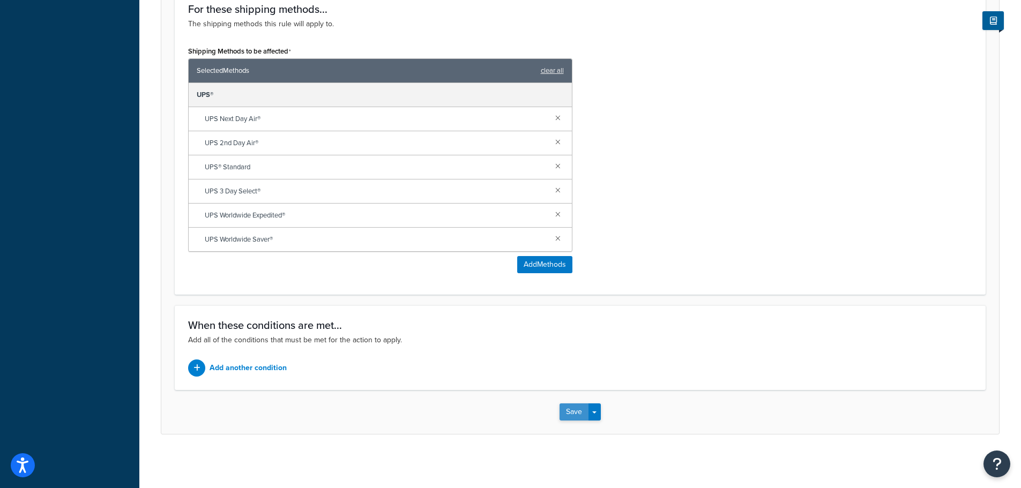
click at [580, 412] on button "Save" at bounding box center [574, 412] width 29 height 17
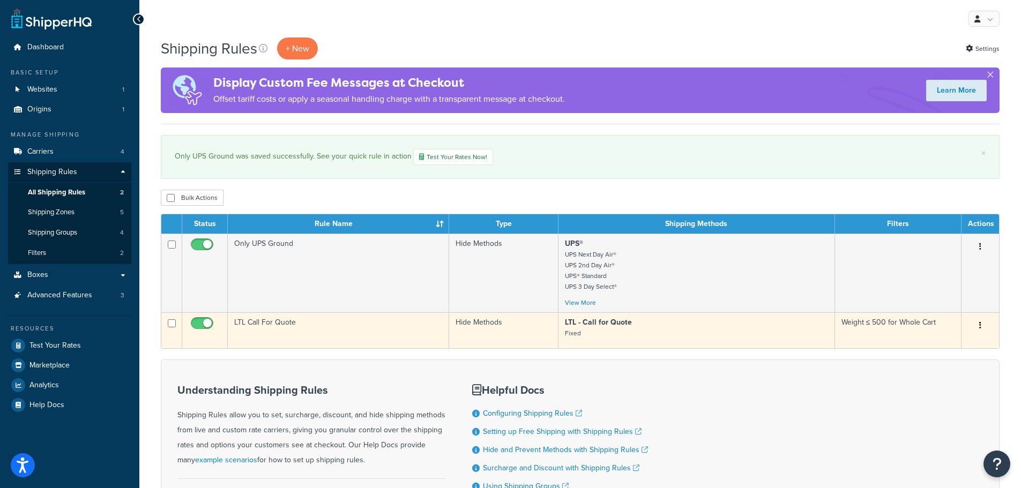
click at [981, 326] on button "button" at bounding box center [980, 325] width 15 height 17
click at [928, 348] on link "Edit" at bounding box center [945, 346] width 85 height 22
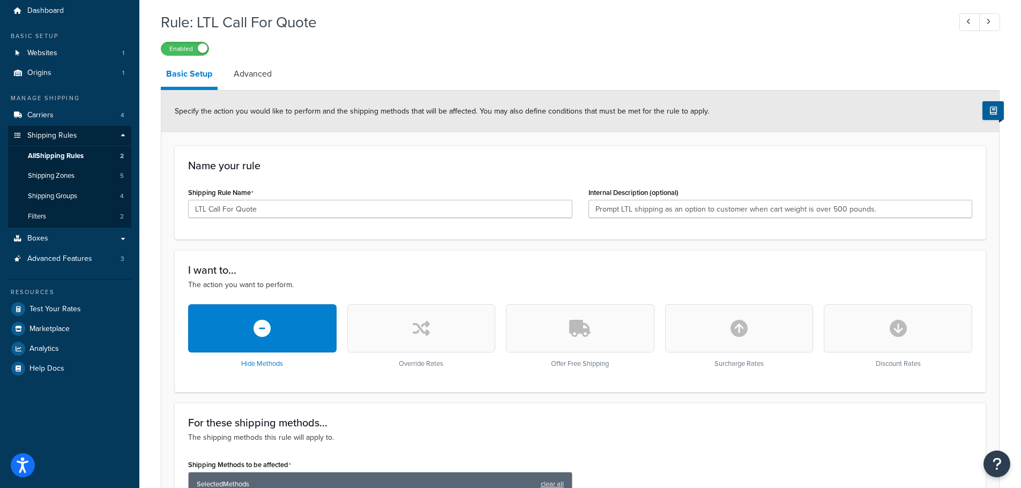
scroll to position [107, 0]
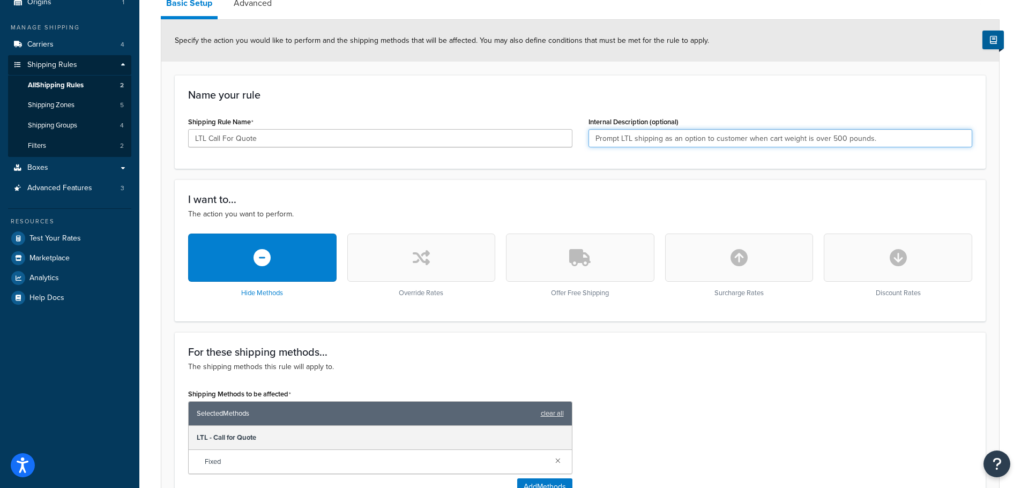
click at [885, 141] on input "Prompt LTL shipping as an option to customer when cart weight is over 500 pound…" at bounding box center [780, 138] width 384 height 18
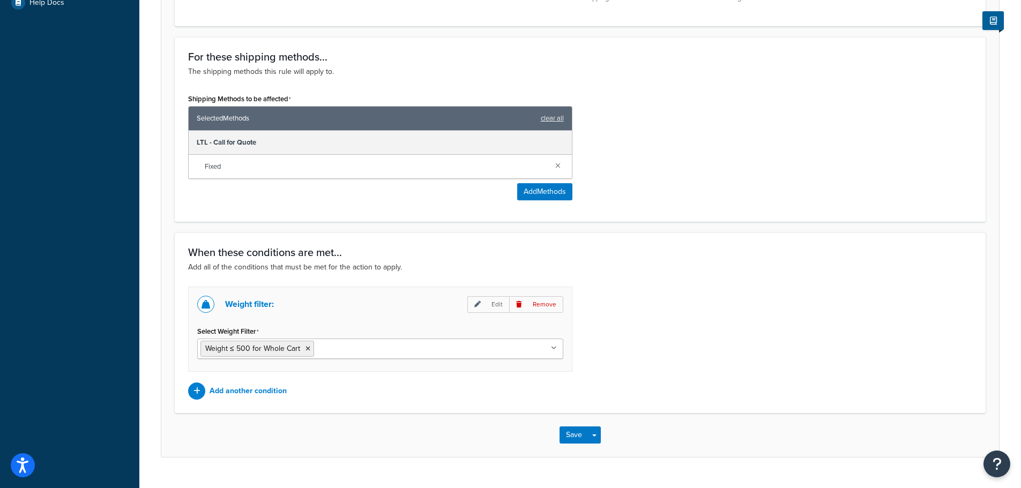
scroll to position [426, 0]
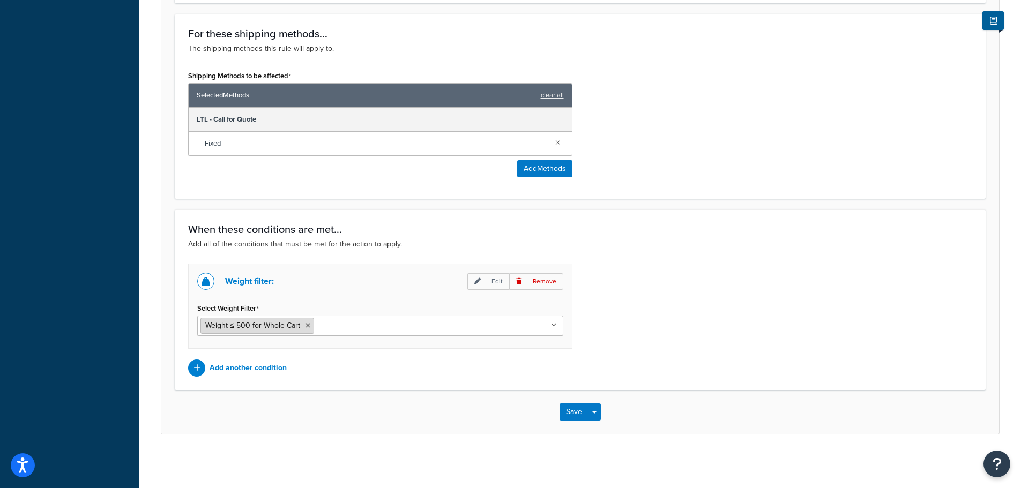
type input "Prompt LTL shipping as an option to customer when cart weight is over 500 pound…"
click at [308, 325] on icon at bounding box center [308, 326] width 5 height 6
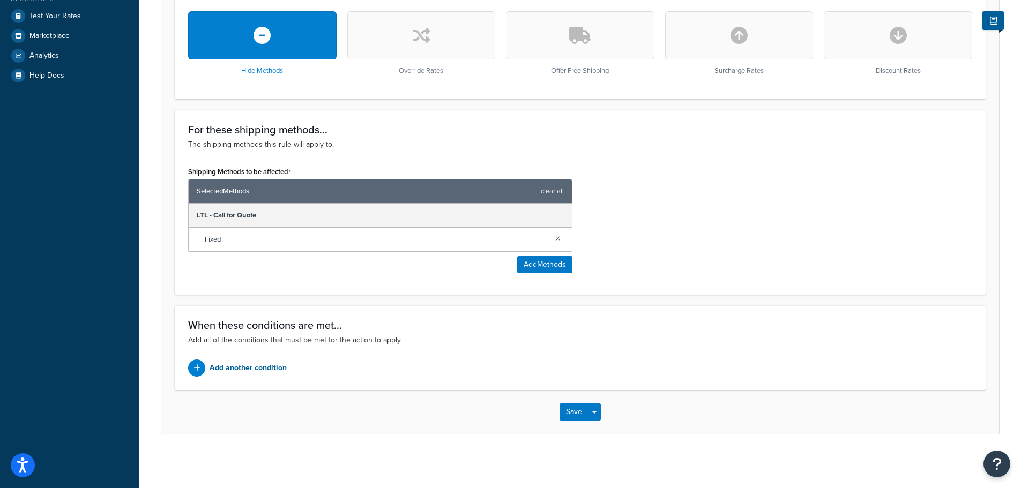
click at [216, 367] on p "Add another condition" at bounding box center [248, 368] width 77 height 15
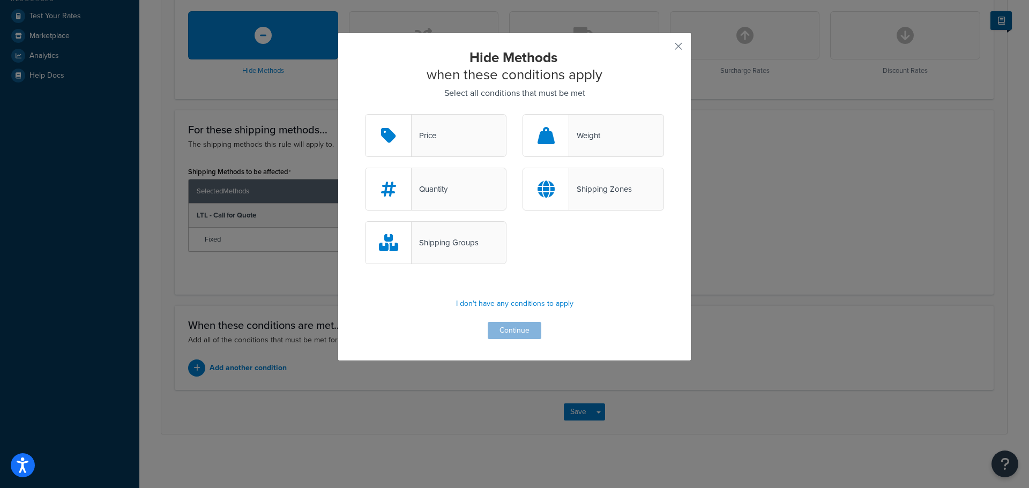
click at [531, 132] on div at bounding box center [546, 136] width 46 height 42
click at [0, 0] on input "Weight" at bounding box center [0, 0] width 0 height 0
click at [514, 334] on button "Continue" at bounding box center [515, 330] width 54 height 17
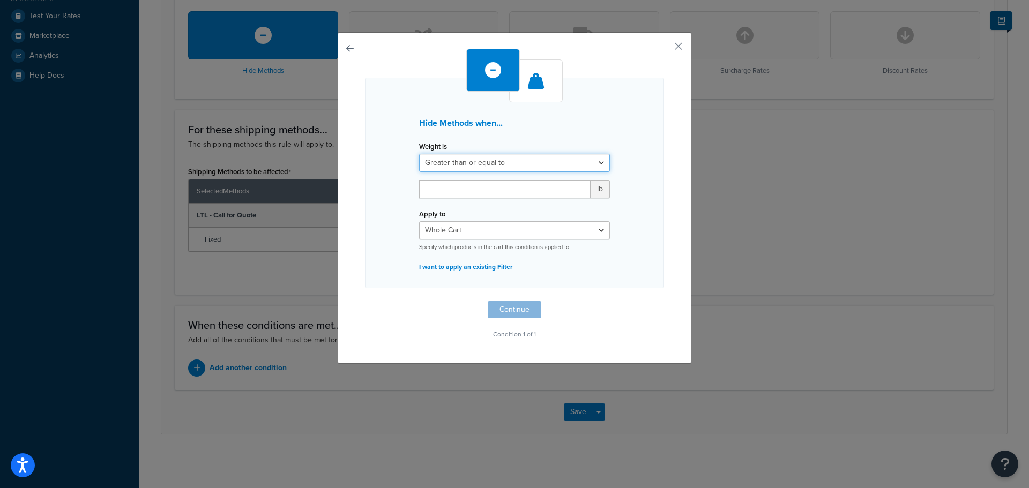
click at [478, 163] on select "Greater than or equal to Between or equal to Less than or equal to" at bounding box center [514, 163] width 191 height 18
click at [452, 186] on input "number" at bounding box center [505, 189] width 172 height 18
type input "500"
click at [496, 311] on button "Continue" at bounding box center [515, 309] width 54 height 17
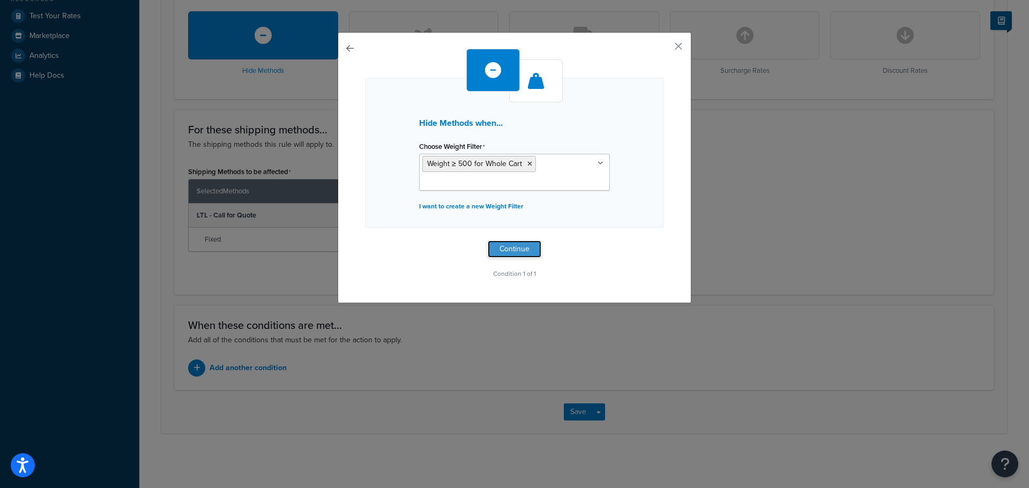
click at [515, 243] on button "Continue" at bounding box center [515, 249] width 54 height 17
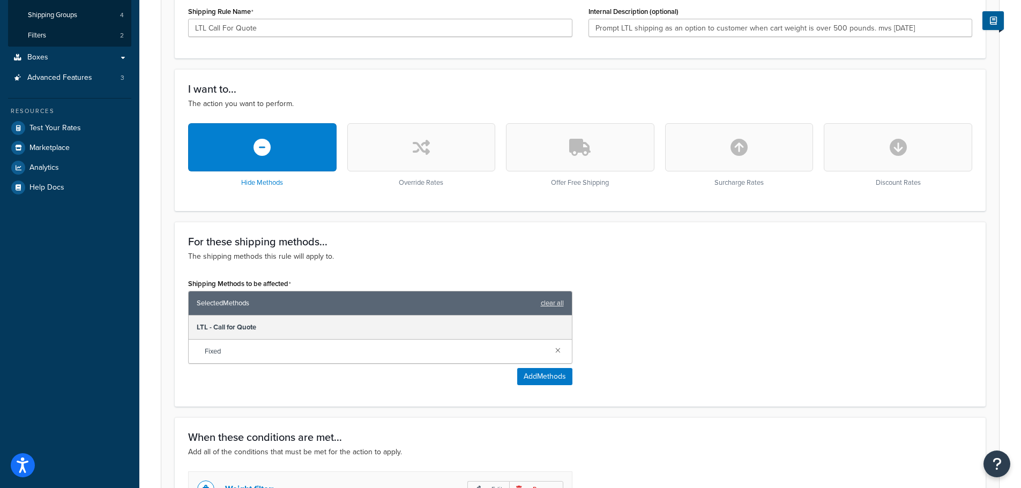
scroll to position [211, 0]
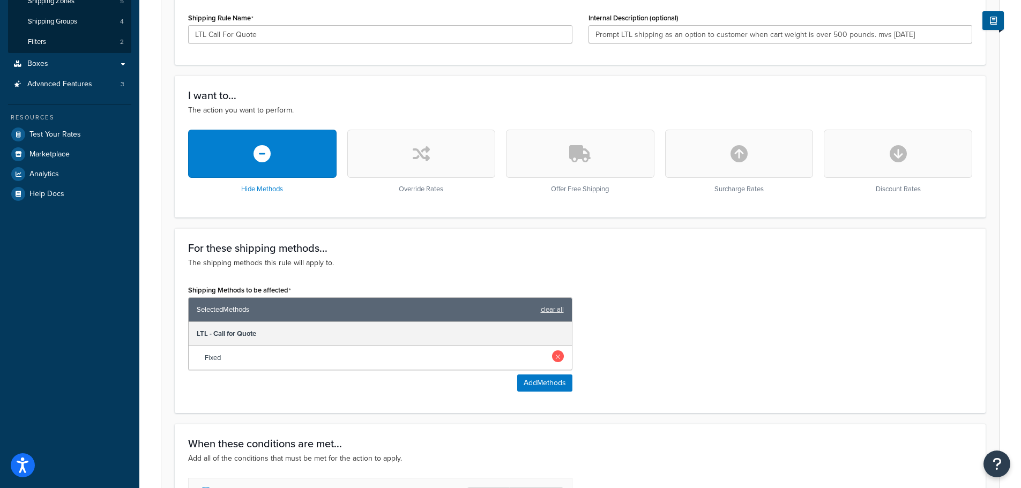
click at [559, 356] on link at bounding box center [558, 357] width 12 height 12
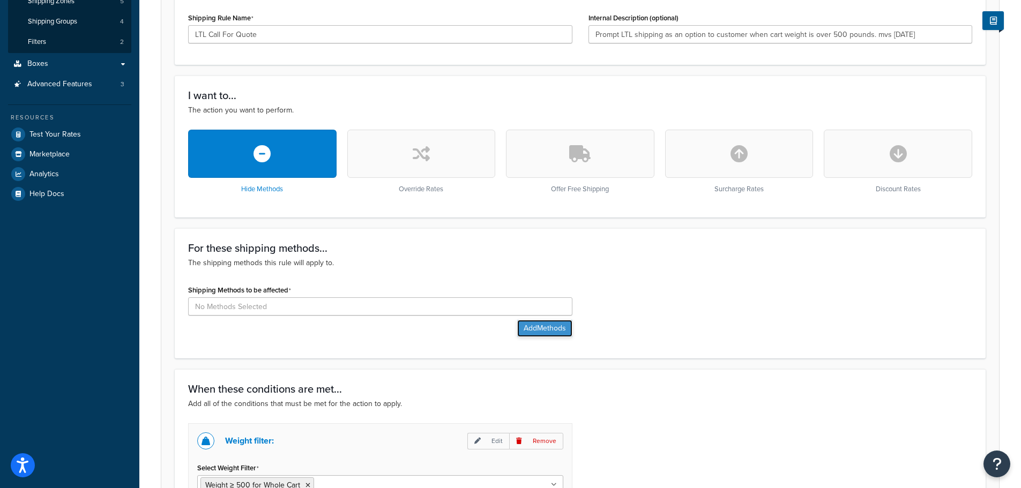
click at [538, 329] on button "Add Methods" at bounding box center [544, 328] width 55 height 17
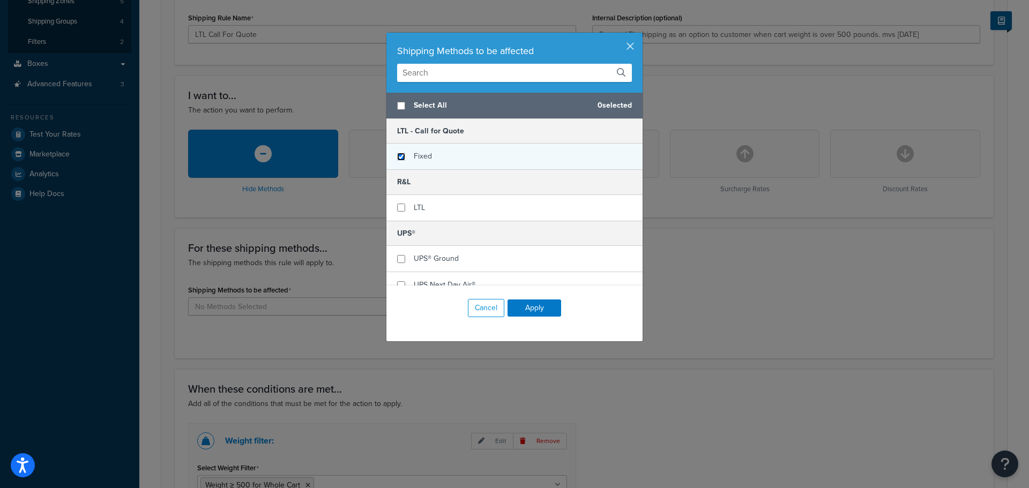
click at [399, 158] on input "checkbox" at bounding box center [401, 157] width 8 height 8
checkbox input "true"
click at [534, 306] on button "Apply" at bounding box center [535, 308] width 54 height 17
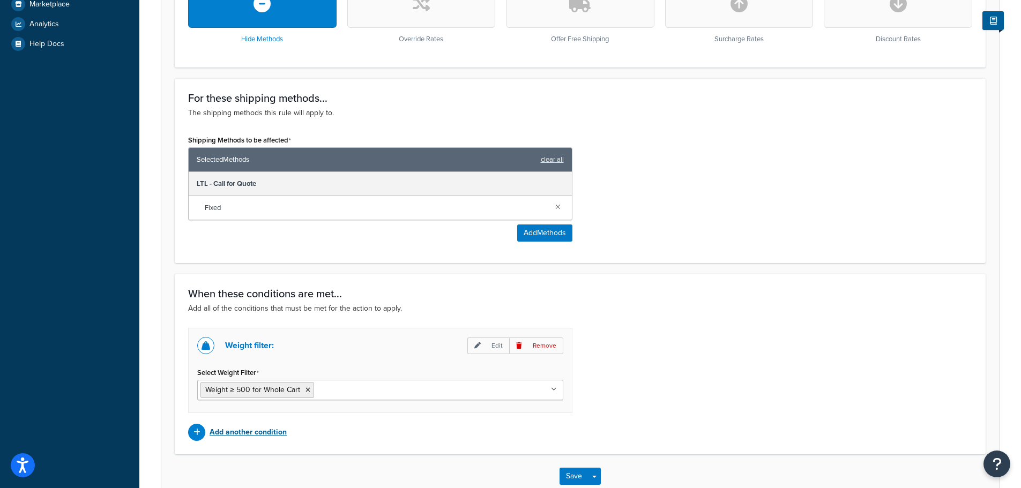
scroll to position [426, 0]
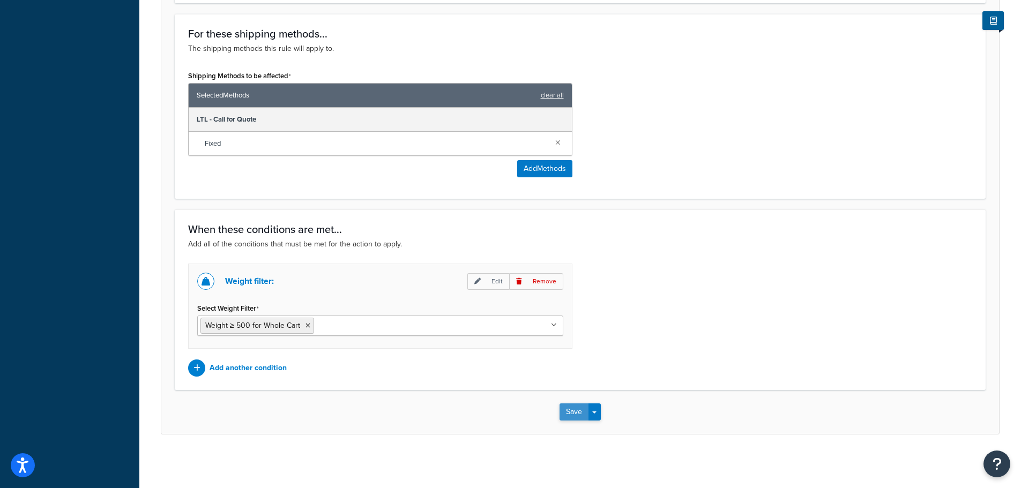
click at [575, 413] on button "Save" at bounding box center [574, 412] width 29 height 17
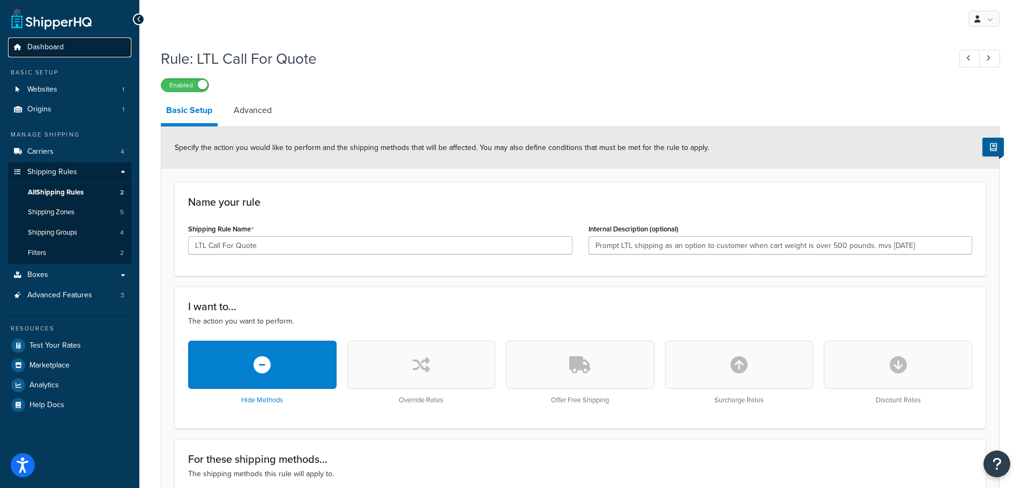
click at [44, 43] on span "Dashboard" at bounding box center [45, 47] width 36 height 9
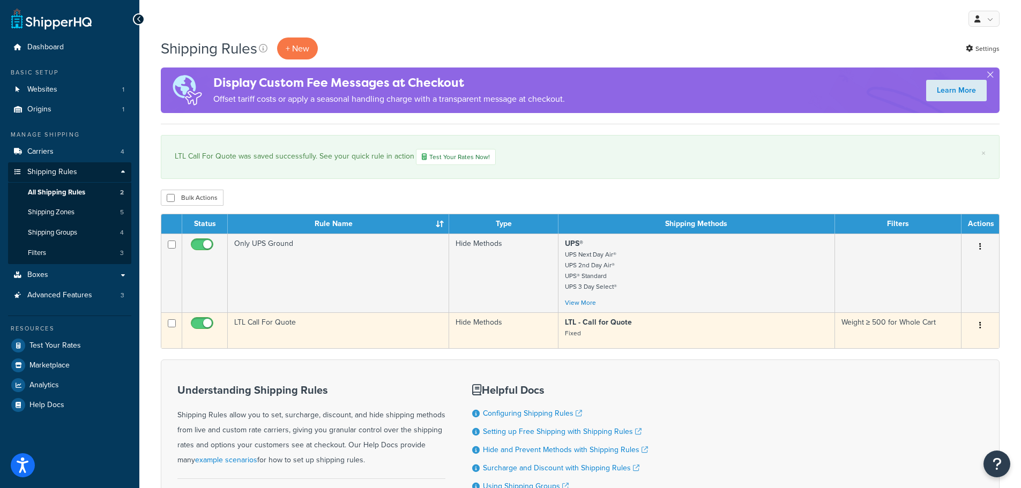
click at [978, 324] on button "button" at bounding box center [980, 325] width 15 height 17
click at [934, 340] on link "Edit" at bounding box center [945, 346] width 85 height 22
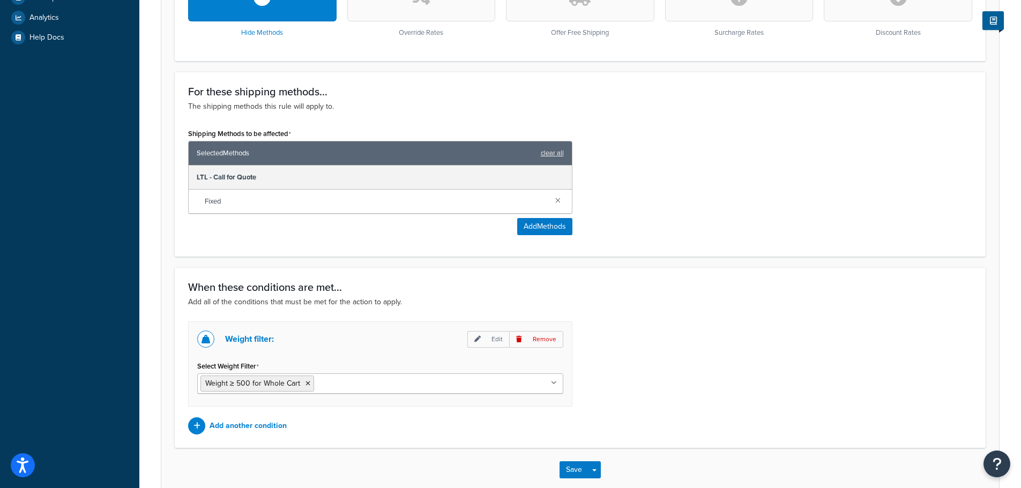
scroll to position [426, 0]
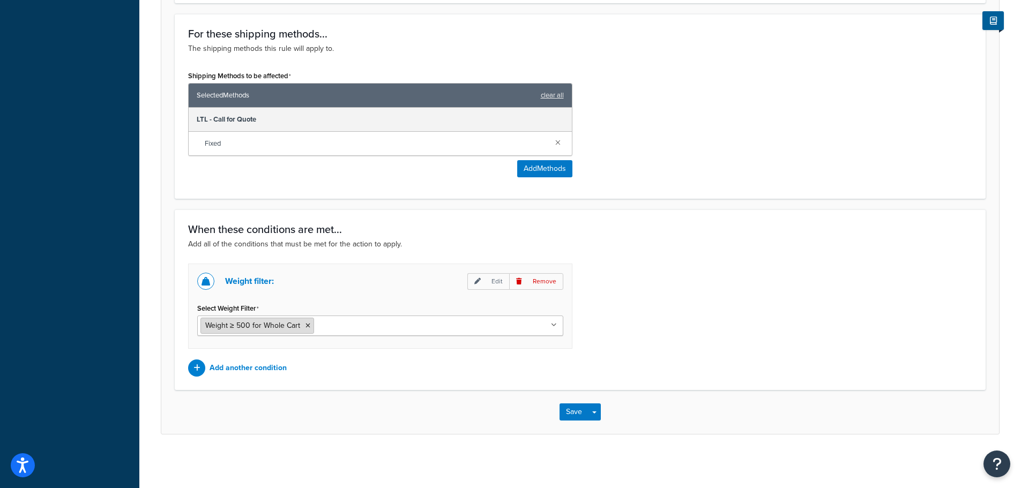
click at [306, 329] on icon at bounding box center [308, 326] width 5 height 6
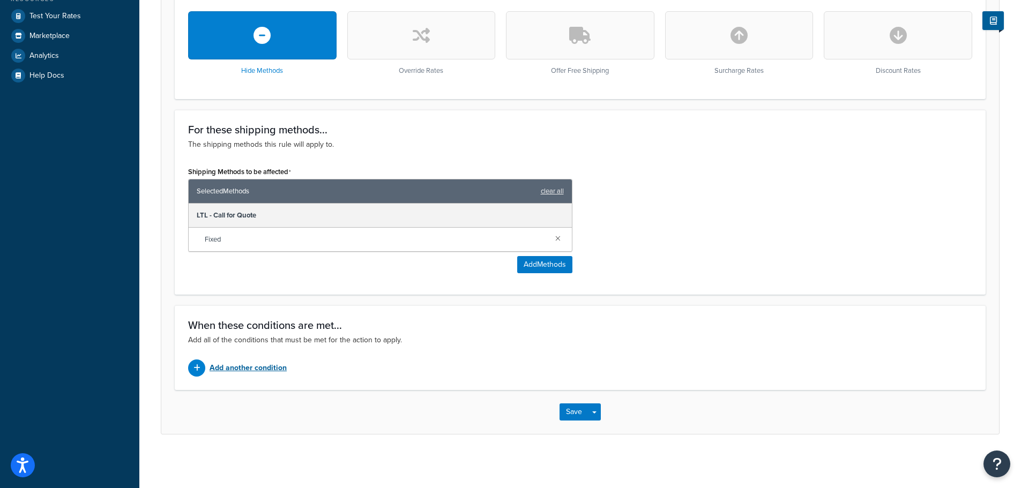
click at [207, 369] on div "Add another condition" at bounding box center [380, 368] width 384 height 17
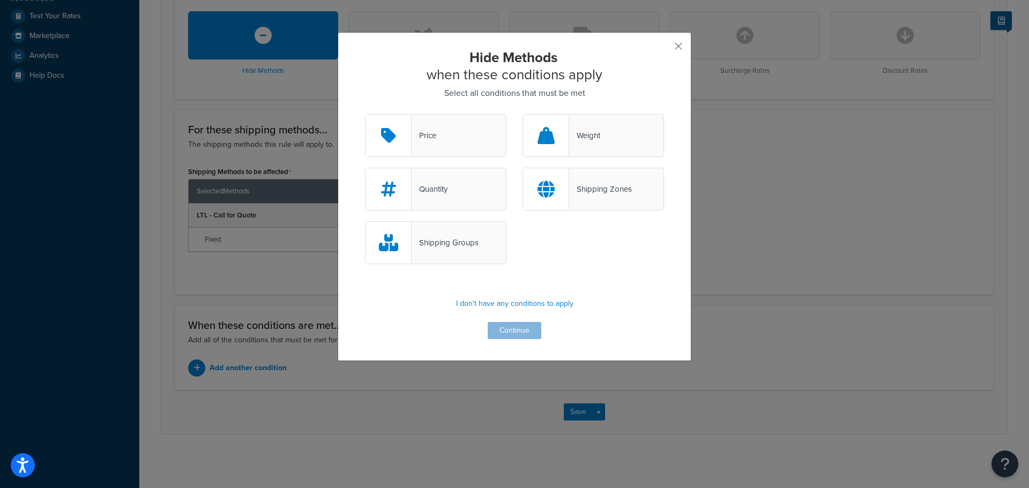
click at [563, 131] on div at bounding box center [546, 136] width 46 height 42
click at [0, 0] on input "Weight" at bounding box center [0, 0] width 0 height 0
click at [505, 332] on button "Continue" at bounding box center [515, 330] width 54 height 17
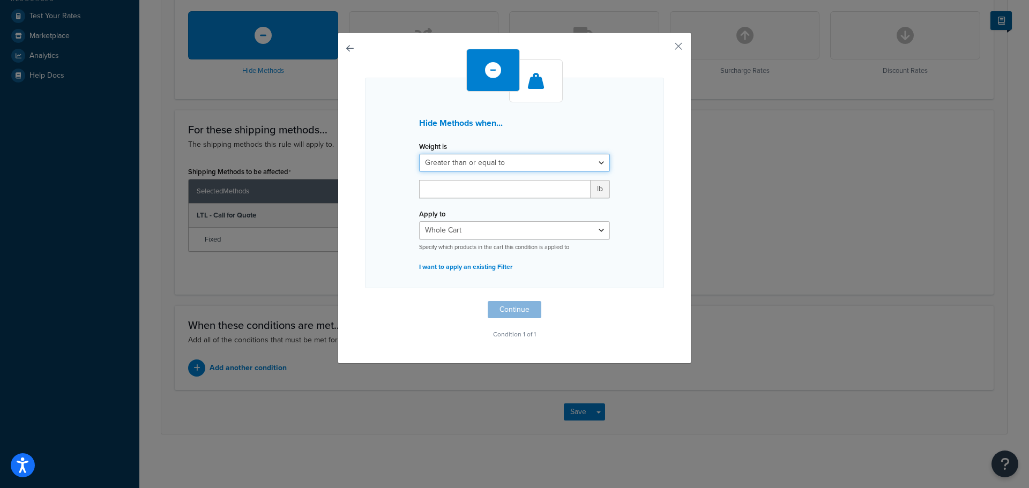
click at [448, 160] on select "Greater than or equal to Between or equal to Less than or equal to" at bounding box center [514, 163] width 191 height 18
select select "UNDER"
click at [419, 154] on select "Greater than or equal to Between or equal to Less than or equal to" at bounding box center [514, 163] width 191 height 18
click at [449, 191] on input "number" at bounding box center [505, 189] width 172 height 18
type input "500"
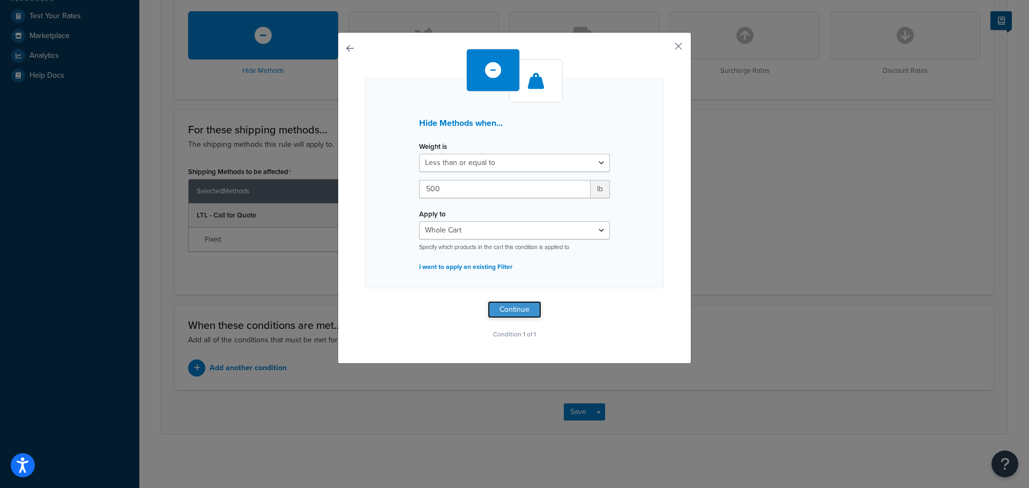
click at [511, 306] on button "Continue" at bounding box center [515, 309] width 54 height 17
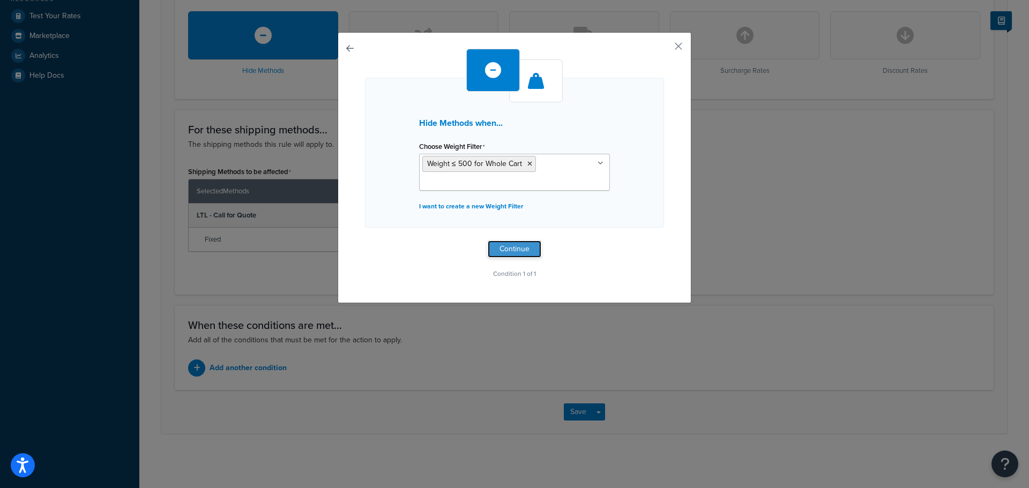
click at [503, 251] on button "Continue" at bounding box center [515, 249] width 54 height 17
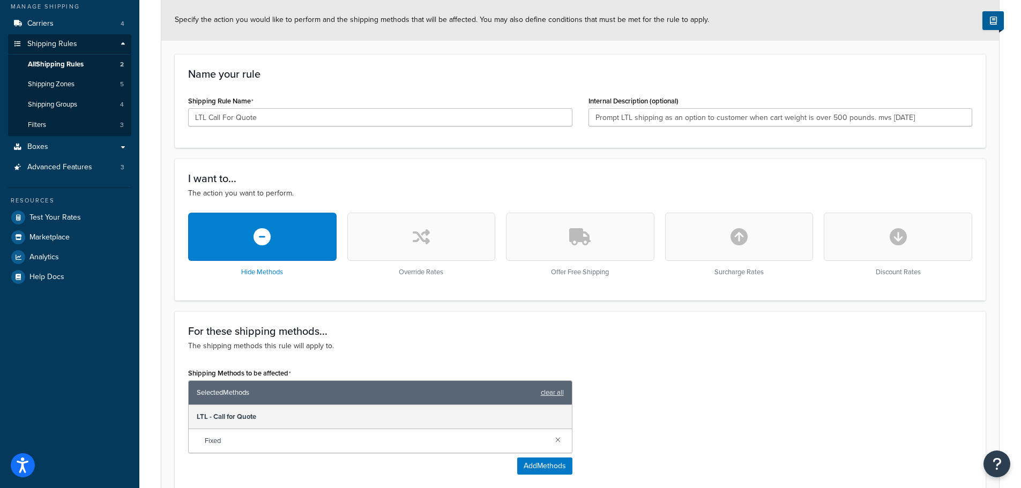
scroll to position [8, 0]
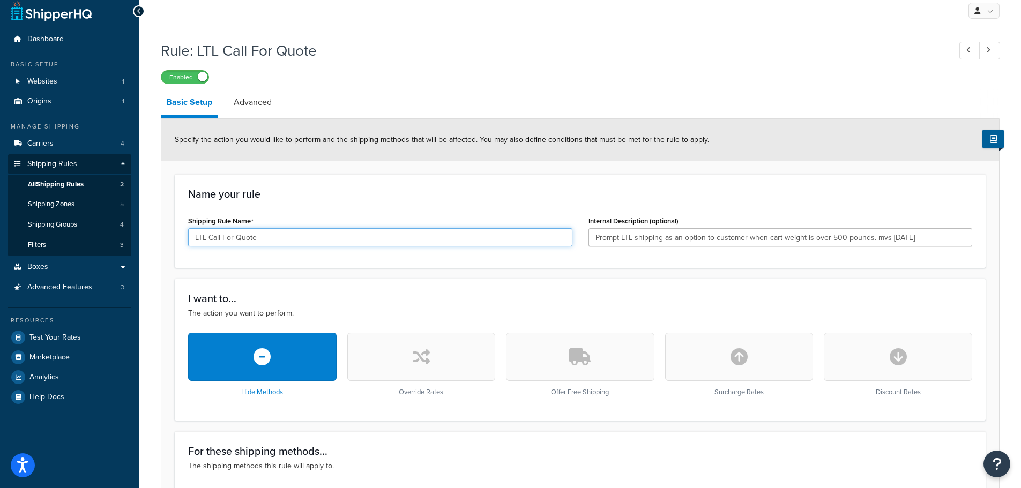
click at [195, 236] on input "LTL Call For Quote" at bounding box center [380, 237] width 384 height 18
type input "Hide LTL Call For Quote"
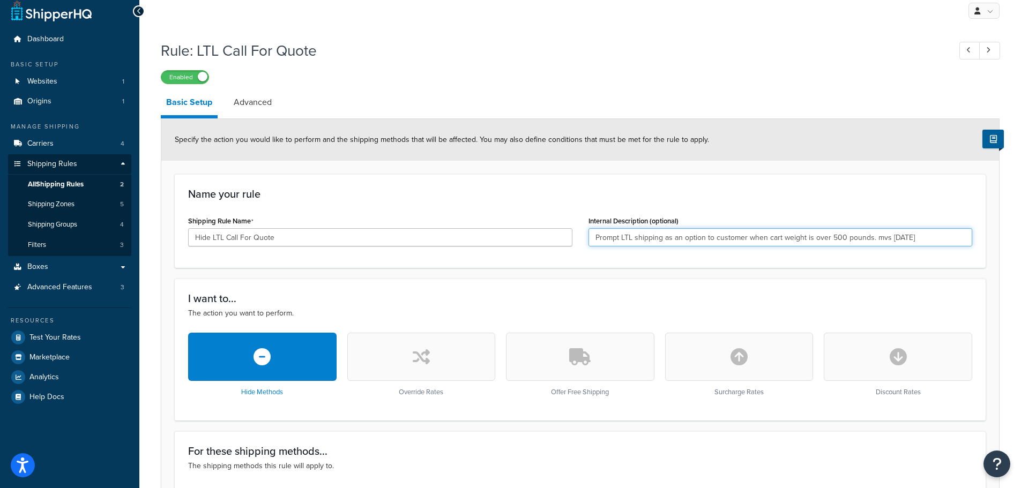
click at [615, 238] on input "Prompt LTL shipping as an option to customer when cart weight is over 500 pound…" at bounding box center [780, 237] width 384 height 18
drag, startPoint x: 619, startPoint y: 239, endPoint x: 582, endPoint y: 239, distance: 37.0
click at [582, 239] on div "Internal Description (optional) Prompt LTL shipping as an option to customer wh…" at bounding box center [780, 233] width 400 height 41
drag, startPoint x: 807, startPoint y: 239, endPoint x: 818, endPoint y: 239, distance: 11.8
click at [818, 239] on input "Hide LTL shipping as an option to customer when cart weight is over 500 pounds.…" at bounding box center [780, 237] width 384 height 18
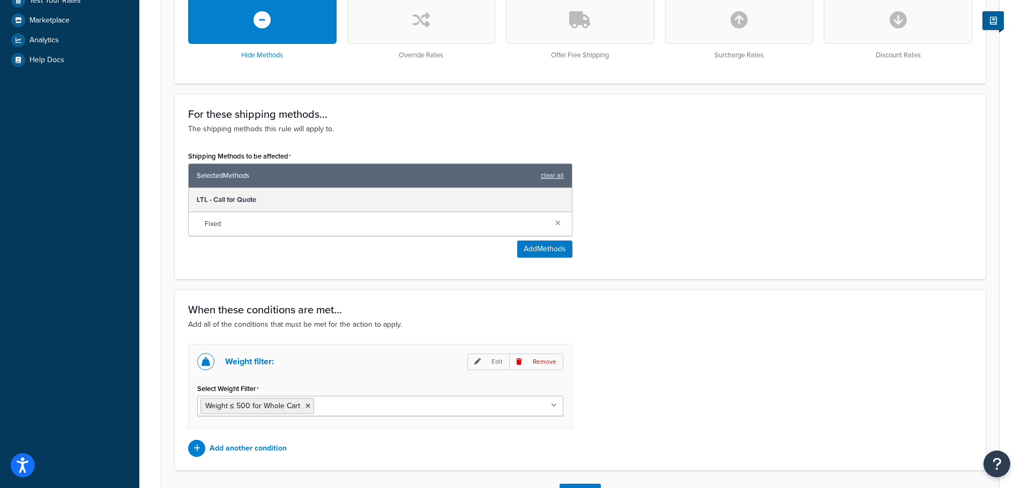
scroll to position [426, 0]
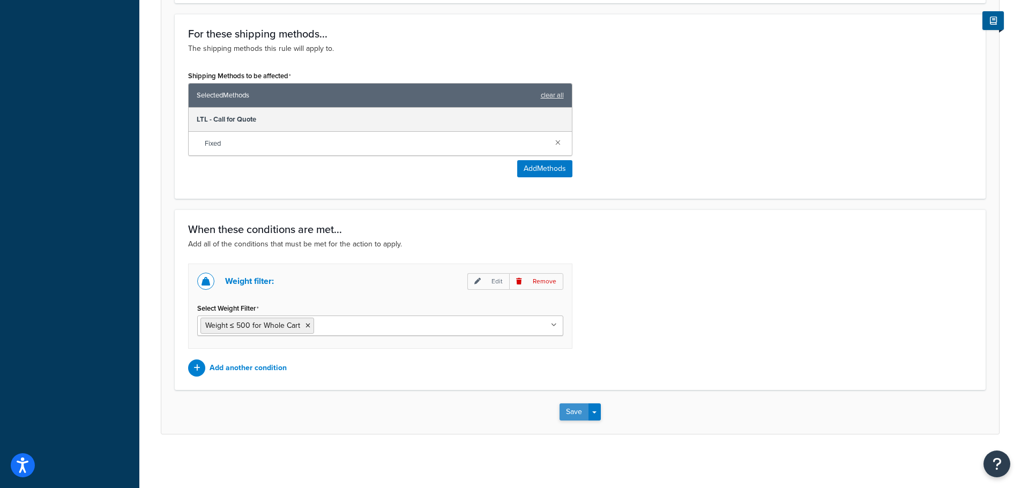
type input "Hide LTL shipping as an option to customer when cart weight is less than 500 po…"
click at [569, 414] on button "Save" at bounding box center [574, 412] width 29 height 17
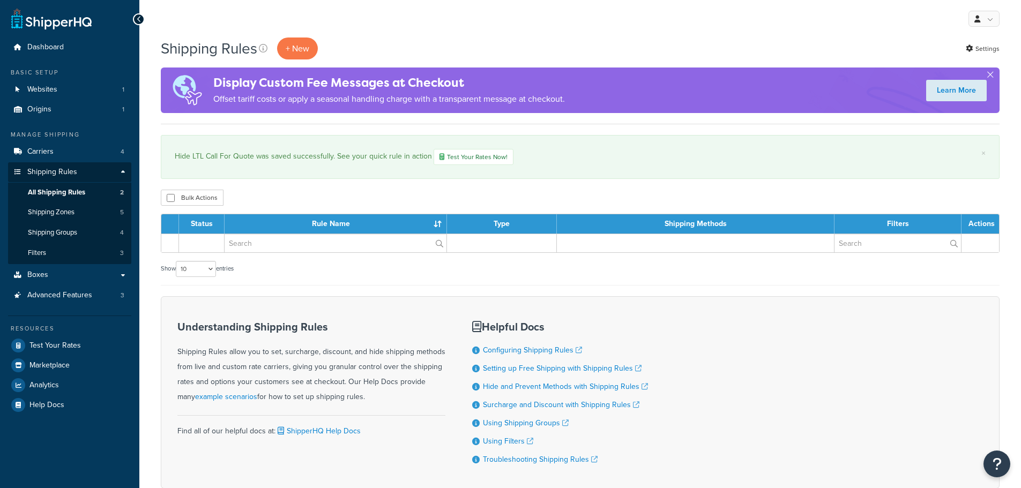
click at [51, 147] on span "Carriers" at bounding box center [40, 151] width 26 height 9
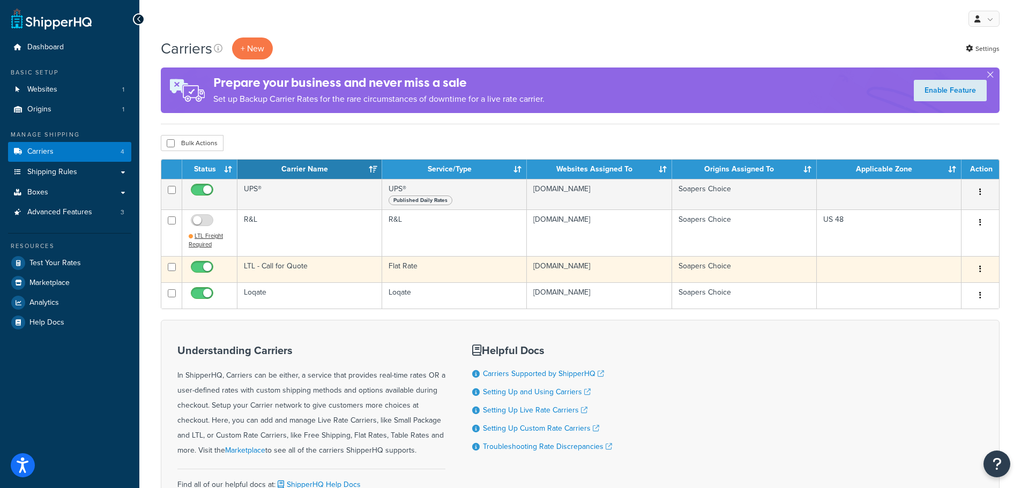
click at [974, 264] on button "button" at bounding box center [980, 269] width 15 height 17
click at [925, 285] on link "Edit" at bounding box center [937, 291] width 85 height 22
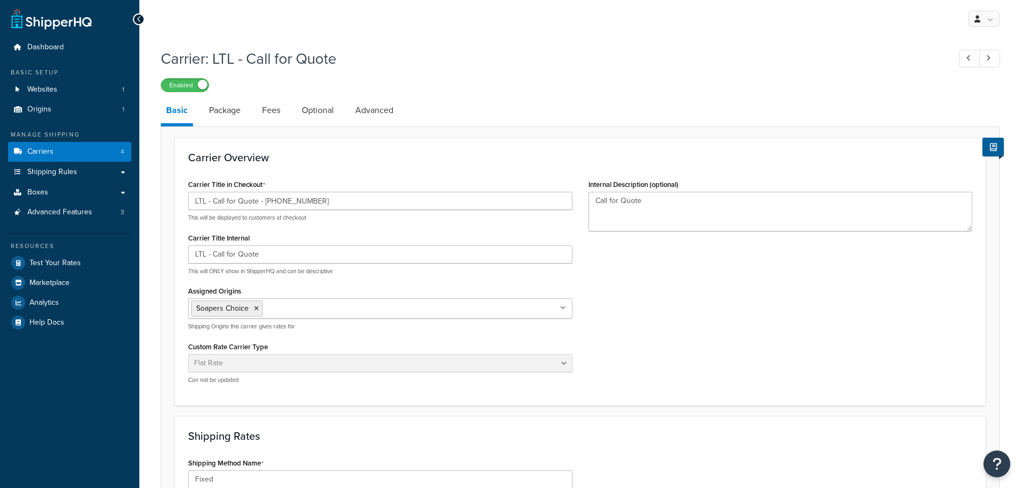
select select "flat"
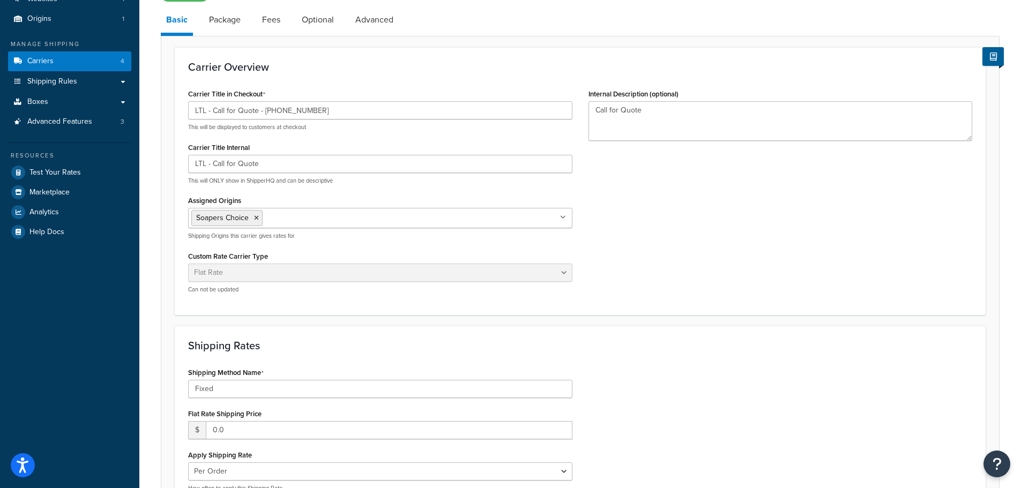
scroll to position [107, 0]
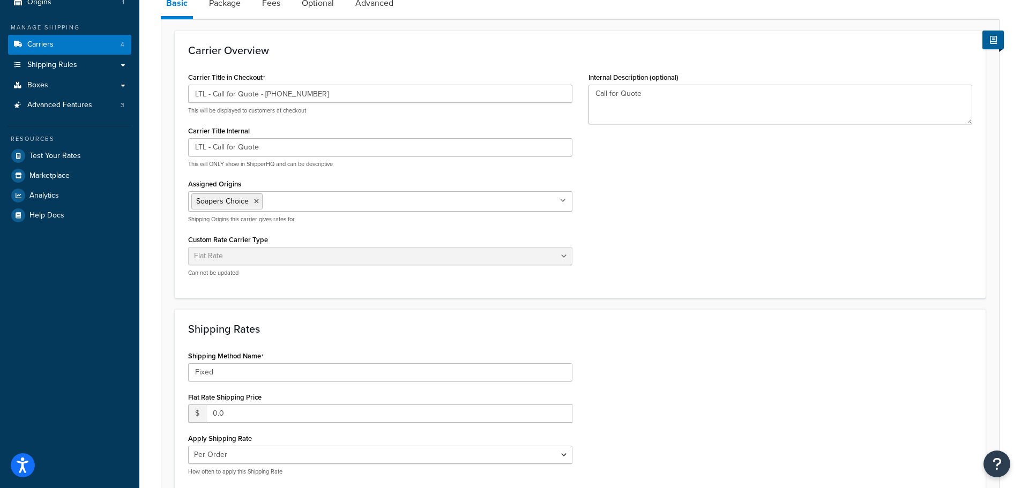
click at [576, 255] on div "Carrier Title in Checkout LTL - Call for Quote - [PHONE_NUMBER] This will be di…" at bounding box center [380, 177] width 400 height 215
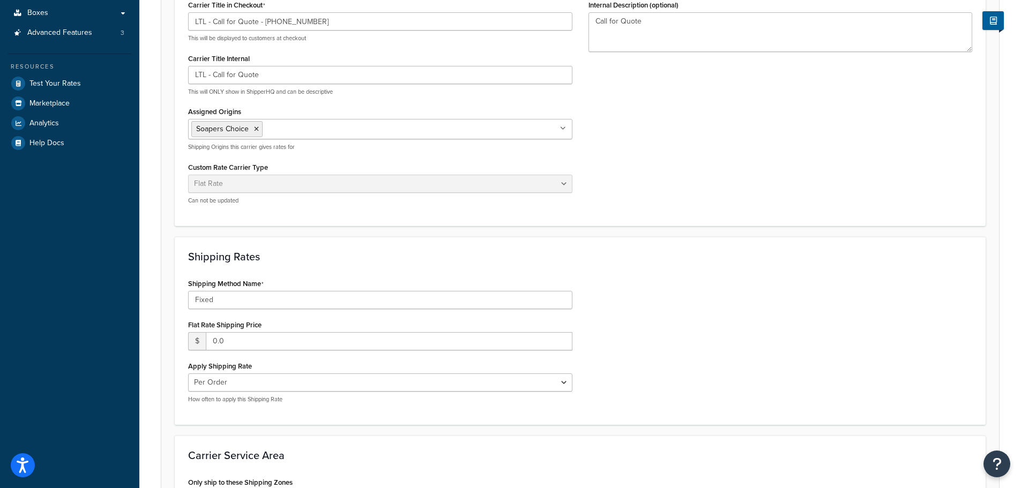
scroll to position [268, 0]
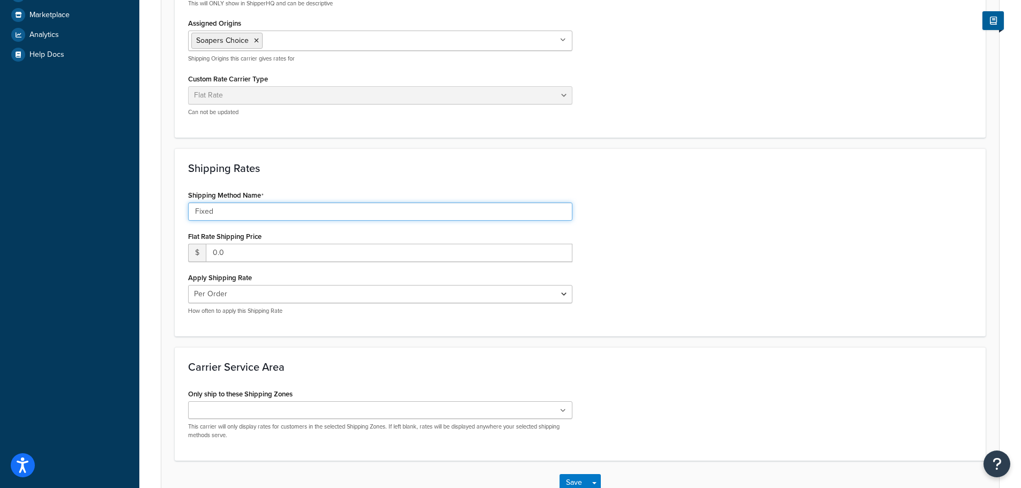
drag, startPoint x: 230, startPoint y: 214, endPoint x: 155, endPoint y: 212, distance: 74.5
click at [155, 212] on div "Carrier: LTL - Call for Quote Enabled Basic Package Fees Optional Advanced Carr…" at bounding box center [580, 153] width 882 height 757
type input "Price TBD"
click at [249, 255] on input "0.0" at bounding box center [389, 253] width 367 height 18
drag, startPoint x: 232, startPoint y: 257, endPoint x: 195, endPoint y: 257, distance: 37.0
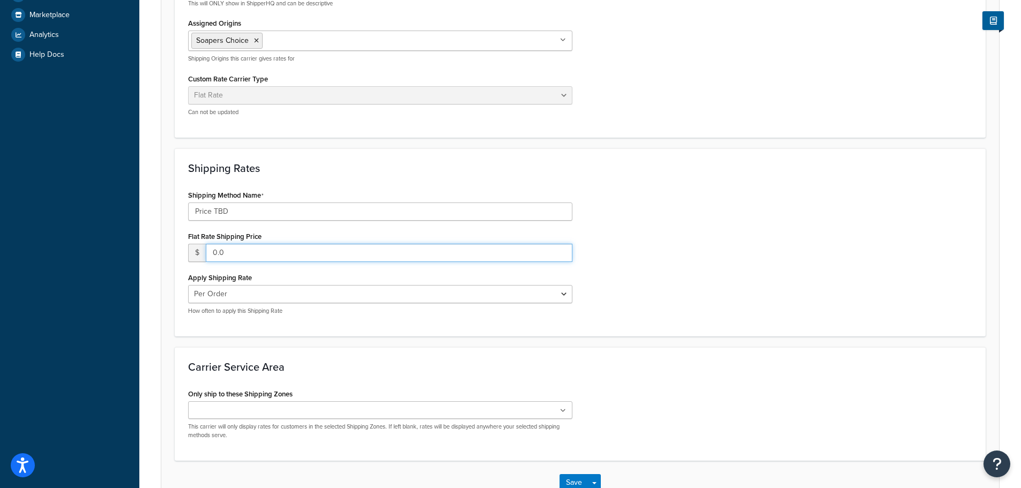
click at [195, 257] on div "$ 0.0" at bounding box center [380, 253] width 384 height 18
click at [269, 292] on select "Per Order Per Item Per Package" at bounding box center [380, 294] width 384 height 18
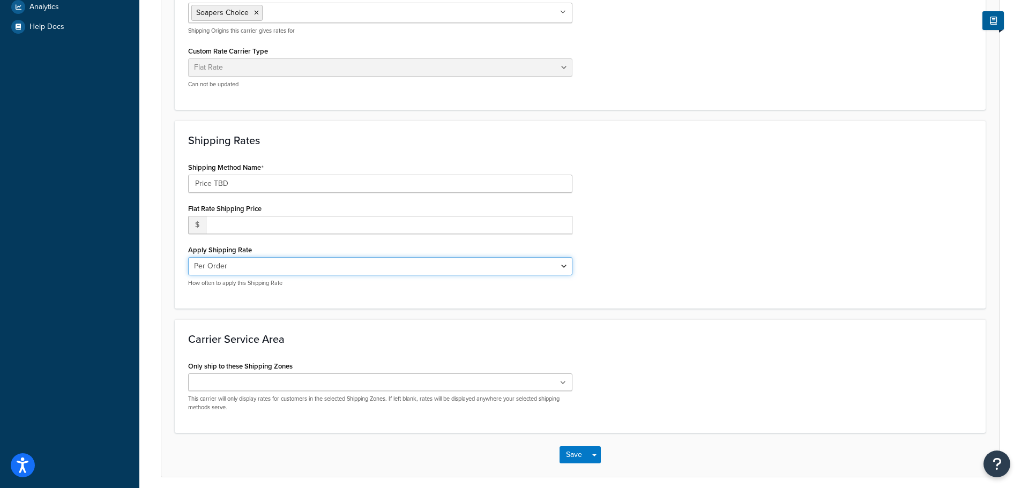
scroll to position [322, 0]
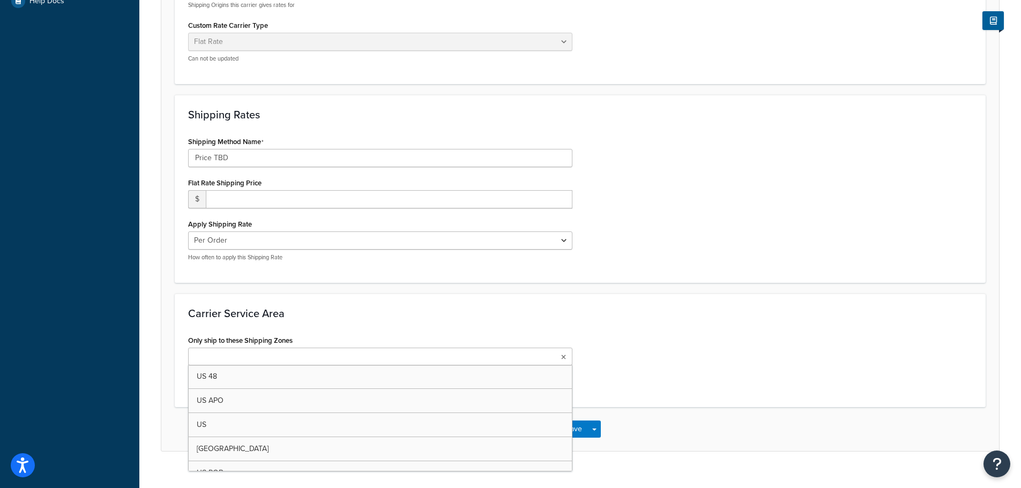
click at [491, 357] on ul at bounding box center [380, 357] width 384 height 18
click at [595, 430] on button "Save Dropdown" at bounding box center [594, 431] width 13 height 17
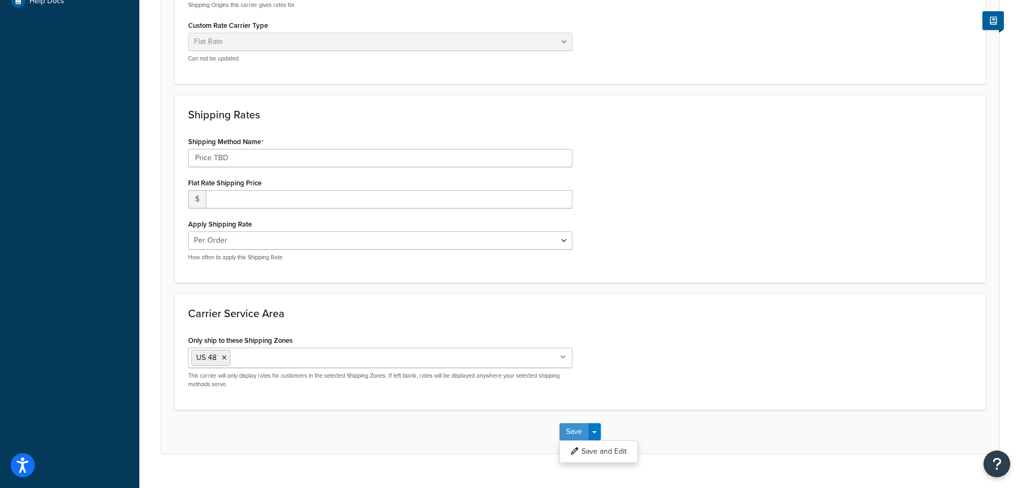
click at [584, 430] on button "Save" at bounding box center [574, 431] width 29 height 17
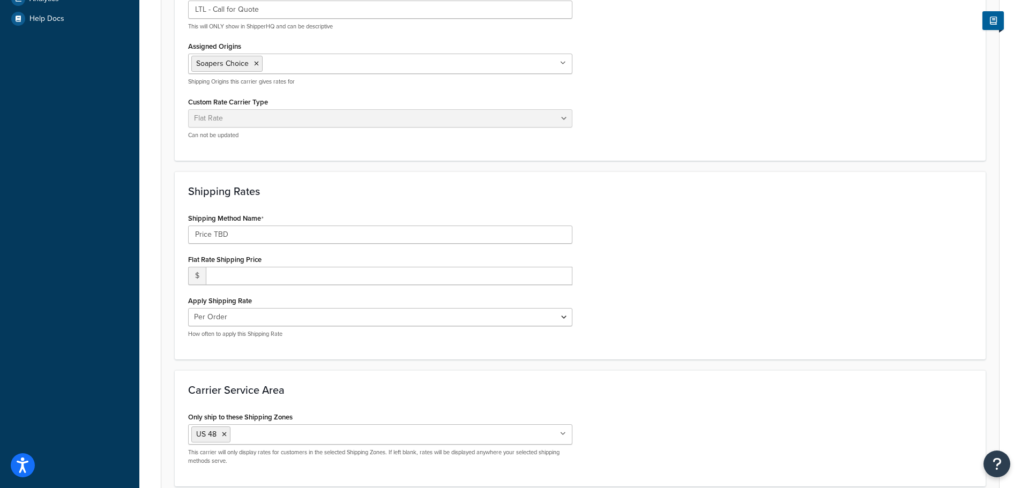
scroll to position [375, 0]
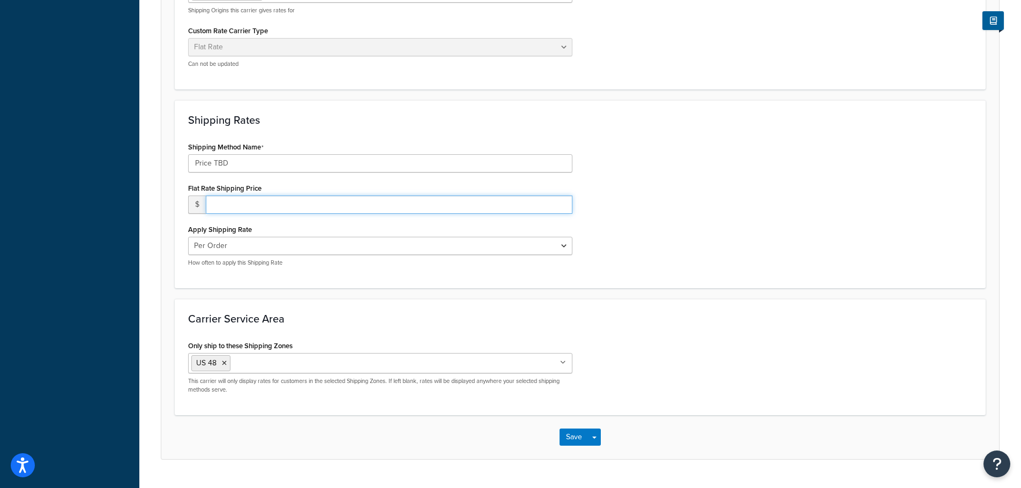
click at [215, 204] on input "number" at bounding box center [389, 205] width 367 height 18
type input "0"
click at [562, 433] on button "Save" at bounding box center [574, 437] width 29 height 17
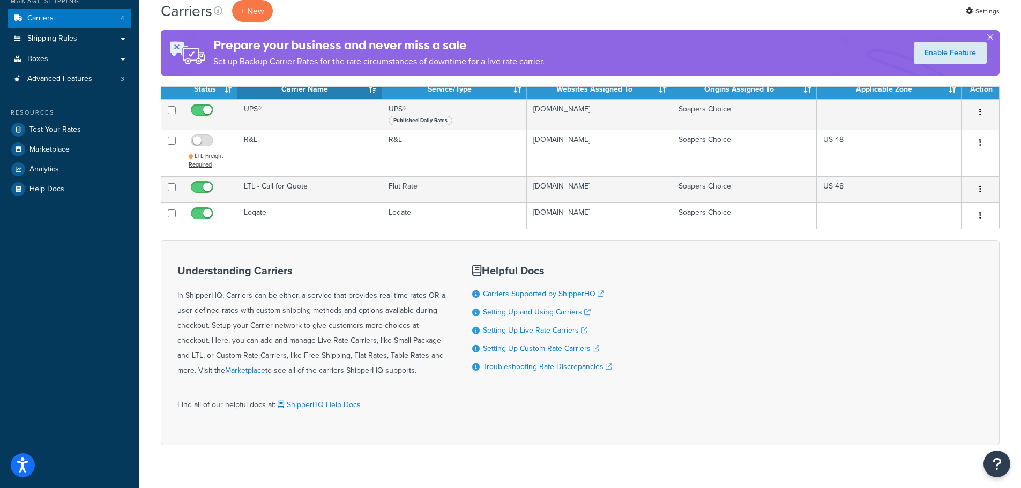
scroll to position [155, 0]
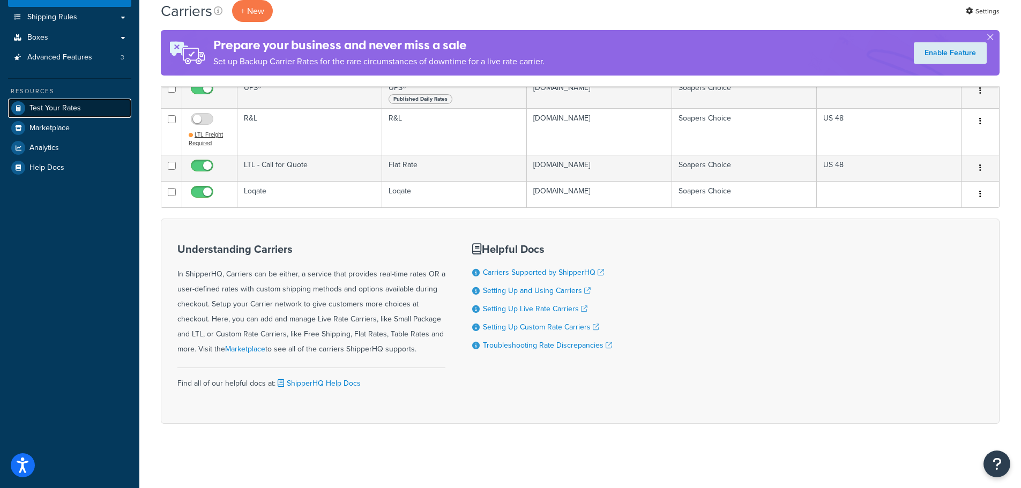
click at [54, 105] on span "Test Your Rates" at bounding box center [54, 108] width 51 height 9
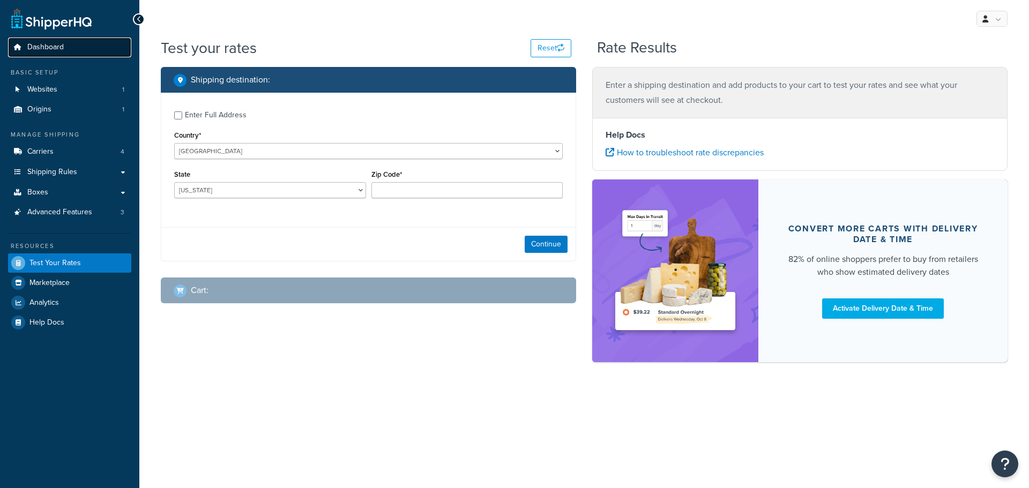
click at [39, 46] on span "Dashboard" at bounding box center [45, 47] width 36 height 9
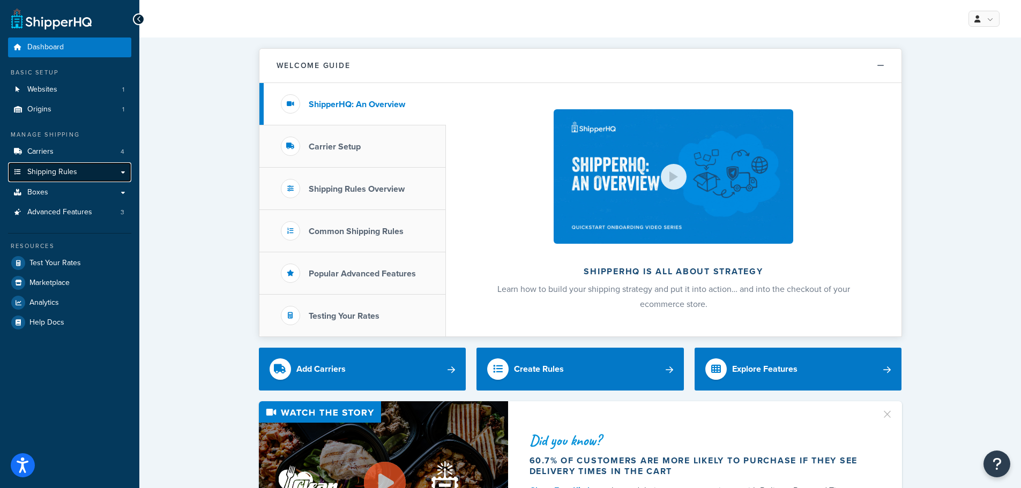
click at [38, 168] on span "Shipping Rules" at bounding box center [52, 172] width 50 height 9
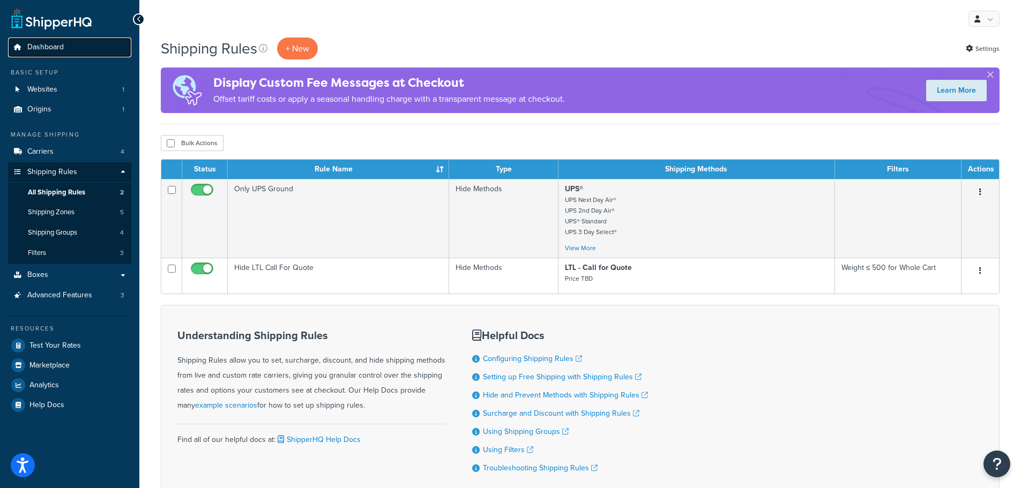
click at [40, 43] on span "Dashboard" at bounding box center [45, 47] width 36 height 9
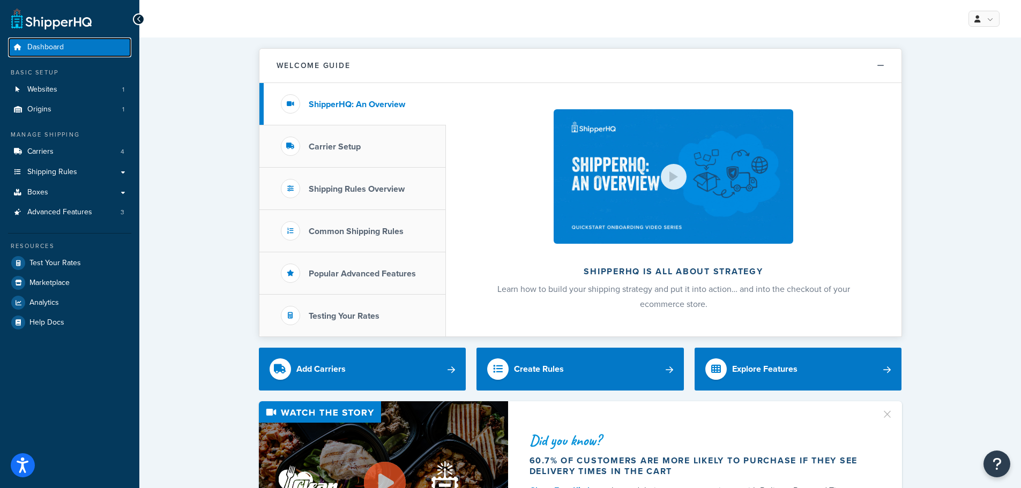
click at [59, 43] on span "Dashboard" at bounding box center [45, 47] width 36 height 9
click at [41, 168] on span "Shipping Rules" at bounding box center [52, 172] width 50 height 9
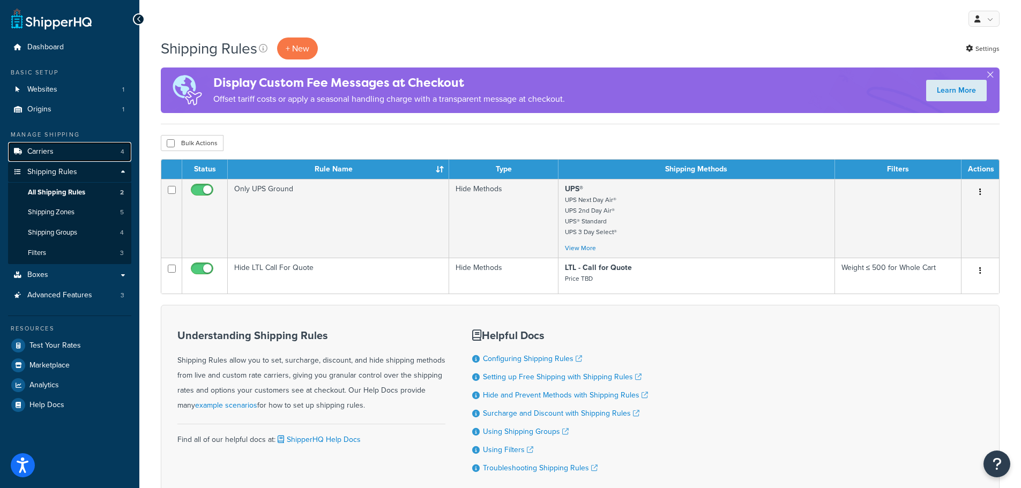
click at [46, 153] on span "Carriers" at bounding box center [40, 151] width 26 height 9
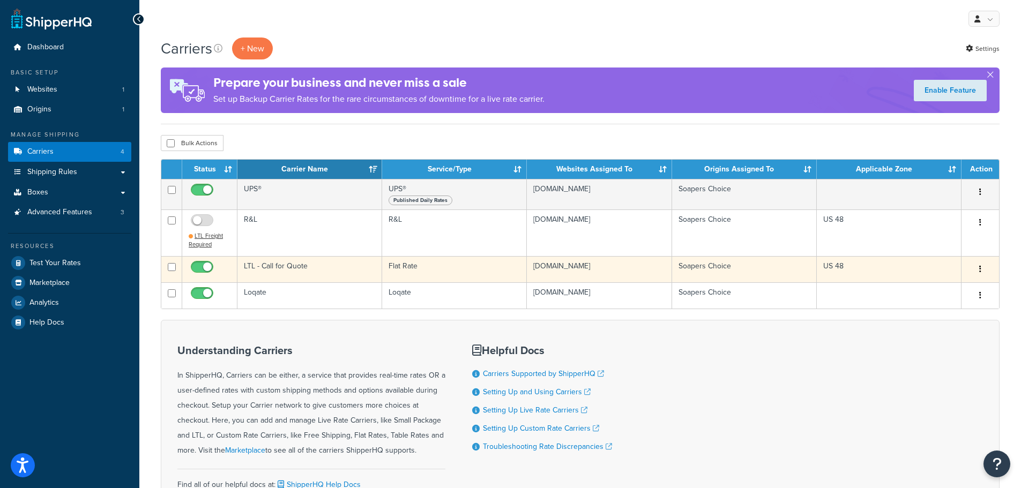
click at [978, 266] on button "button" at bounding box center [980, 269] width 15 height 17
click at [934, 289] on link "Edit" at bounding box center [937, 291] width 85 height 22
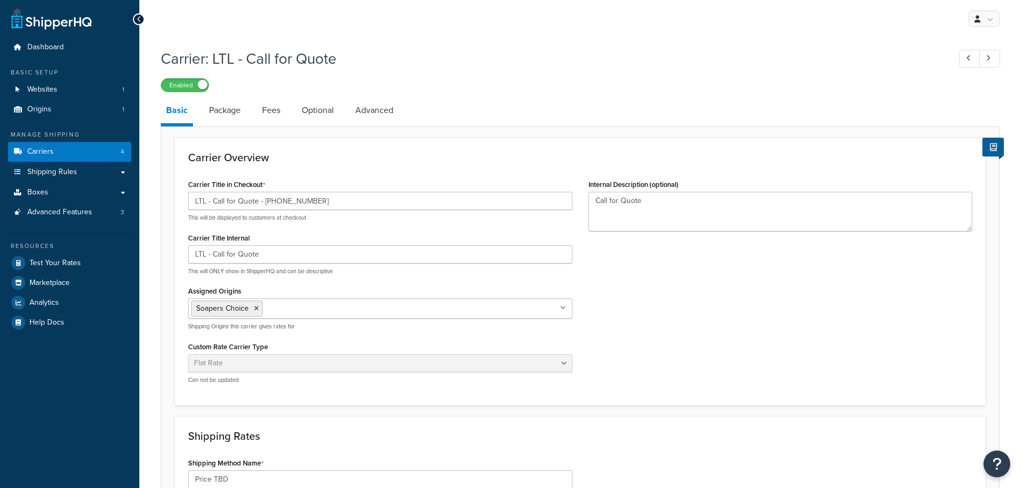
select select "flat"
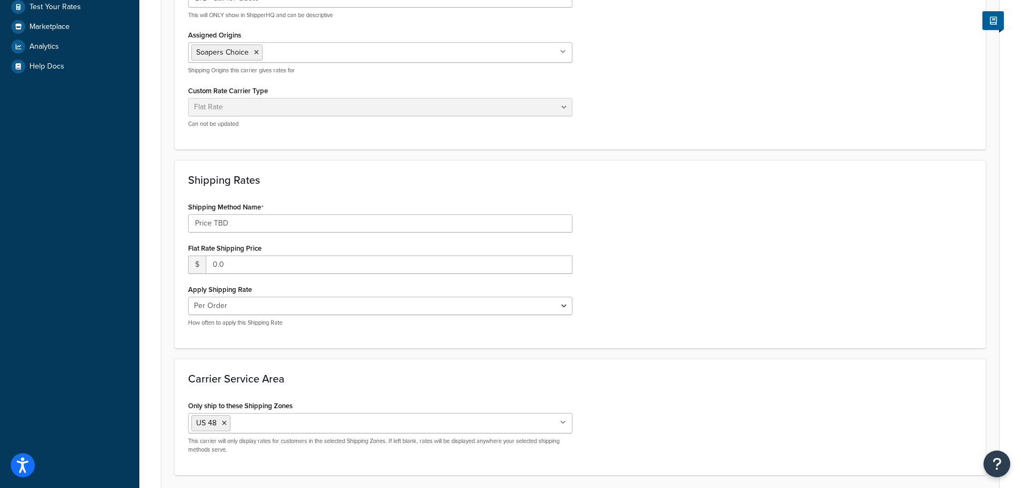
scroll to position [341, 0]
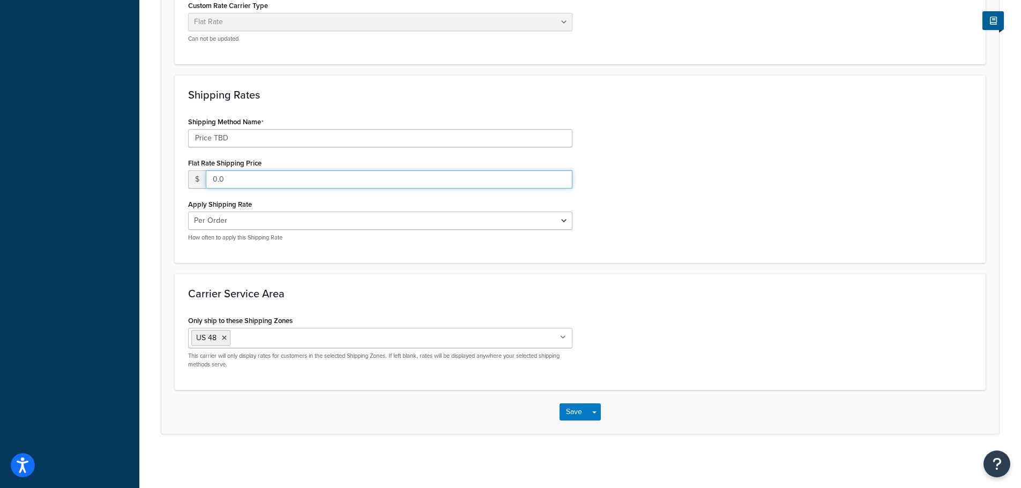
drag, startPoint x: 230, startPoint y: 180, endPoint x: 169, endPoint y: 180, distance: 61.1
click at [169, 180] on form "Carrier Overview Carrier Title in Checkout LTL - Call for Quote - 833.257.6627 …" at bounding box center [580, 115] width 838 height 638
type input "0.00"
click at [579, 411] on button "Save" at bounding box center [574, 412] width 29 height 17
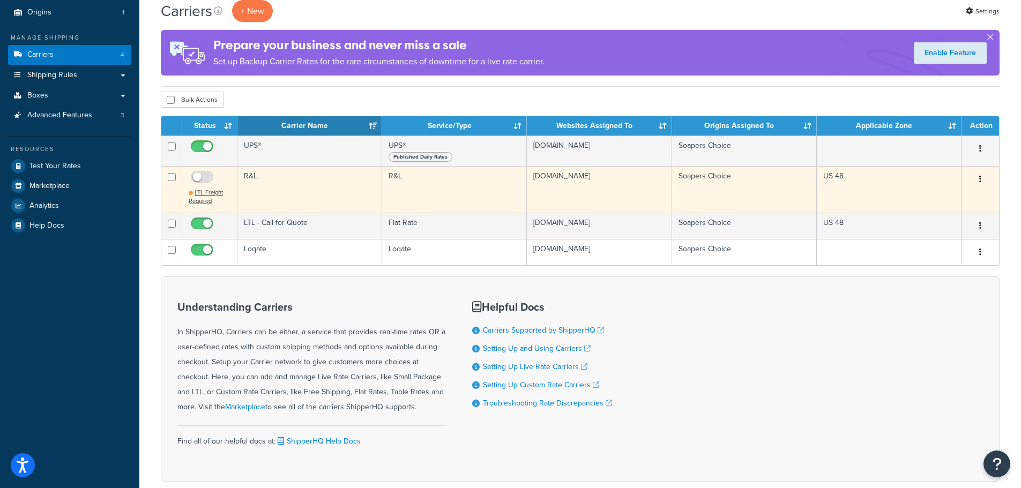
scroll to position [155, 0]
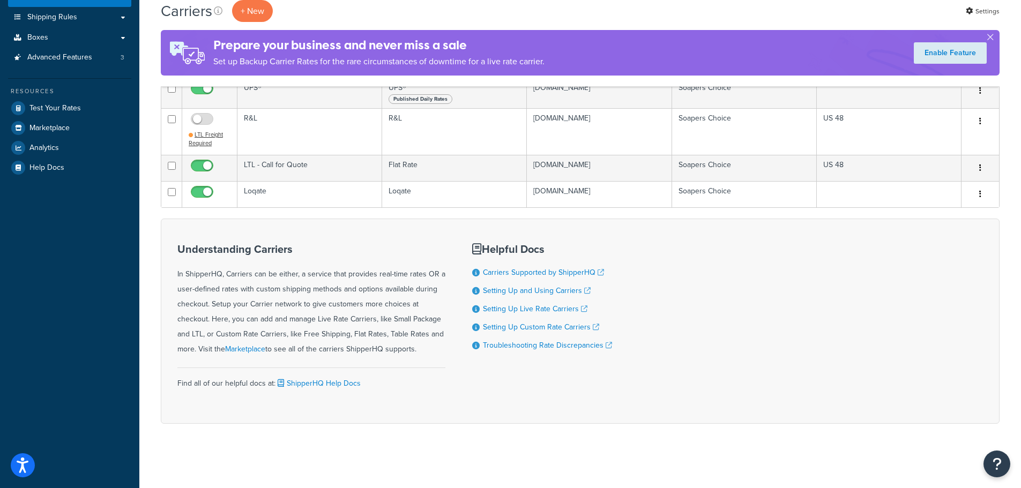
click at [72, 322] on div "Dashboard Basic Setup Websites 1 Origins 1 Manage Shipping Carriers 4 Shipping …" at bounding box center [69, 166] width 139 height 643
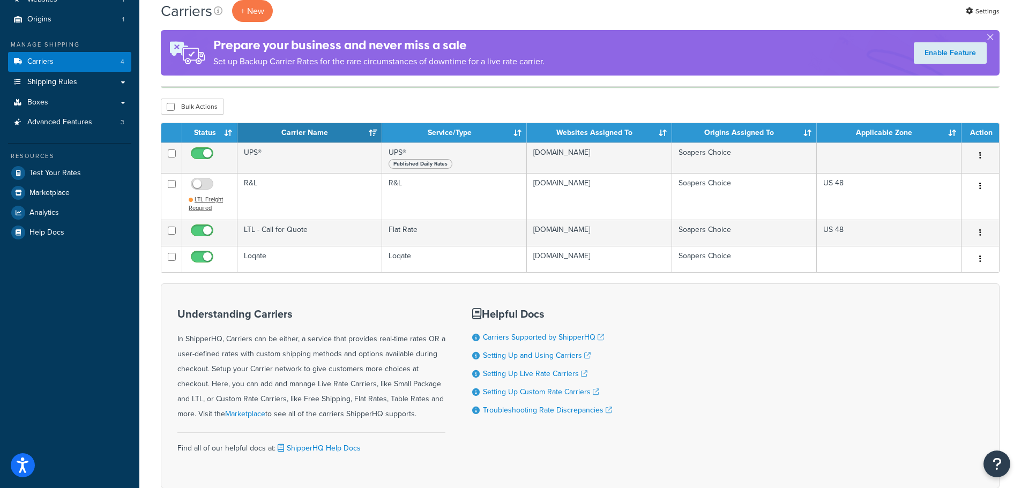
scroll to position [48, 0]
